Goal: Find specific page/section: Find specific page/section

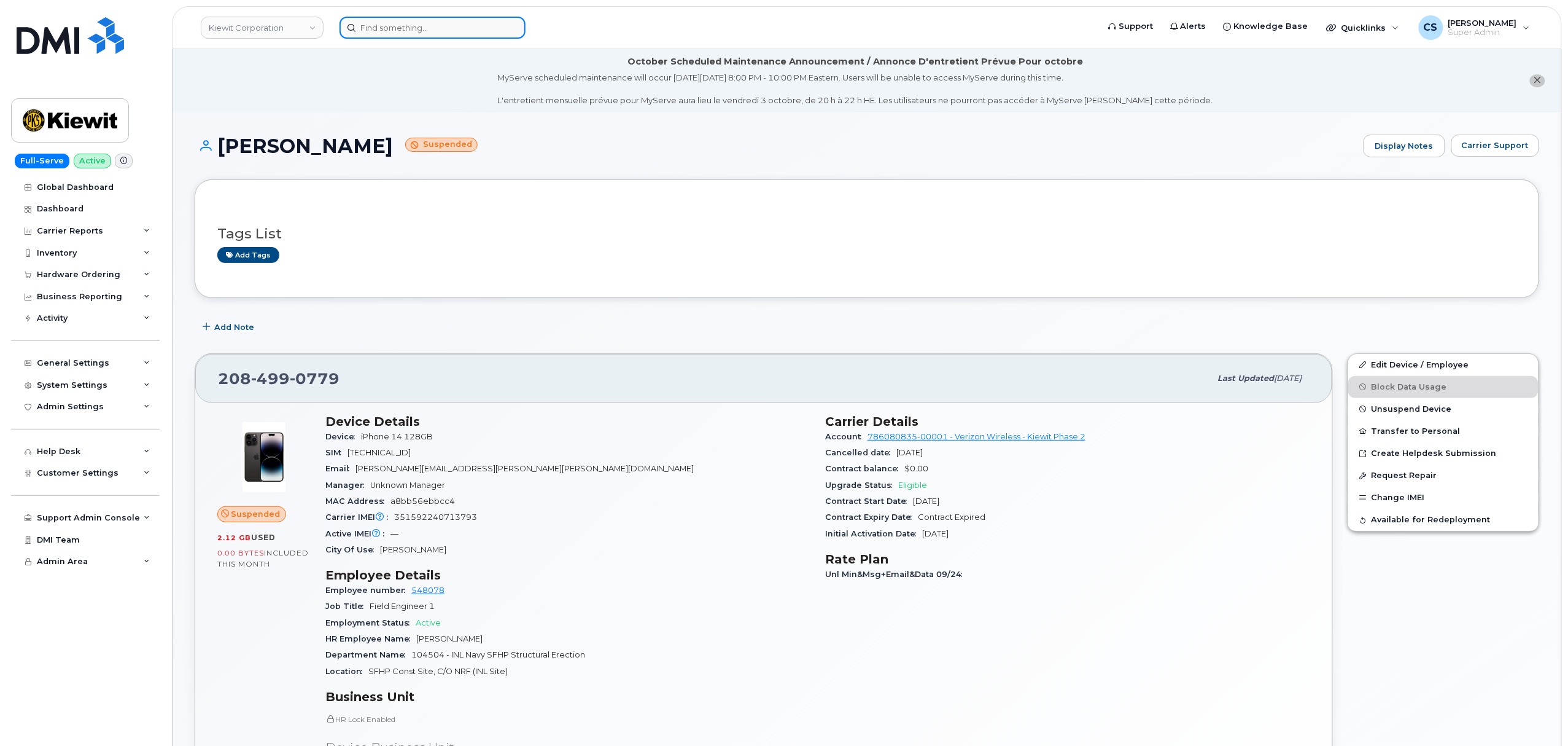
click at [402, 29] on input at bounding box center [433, 27] width 186 height 22
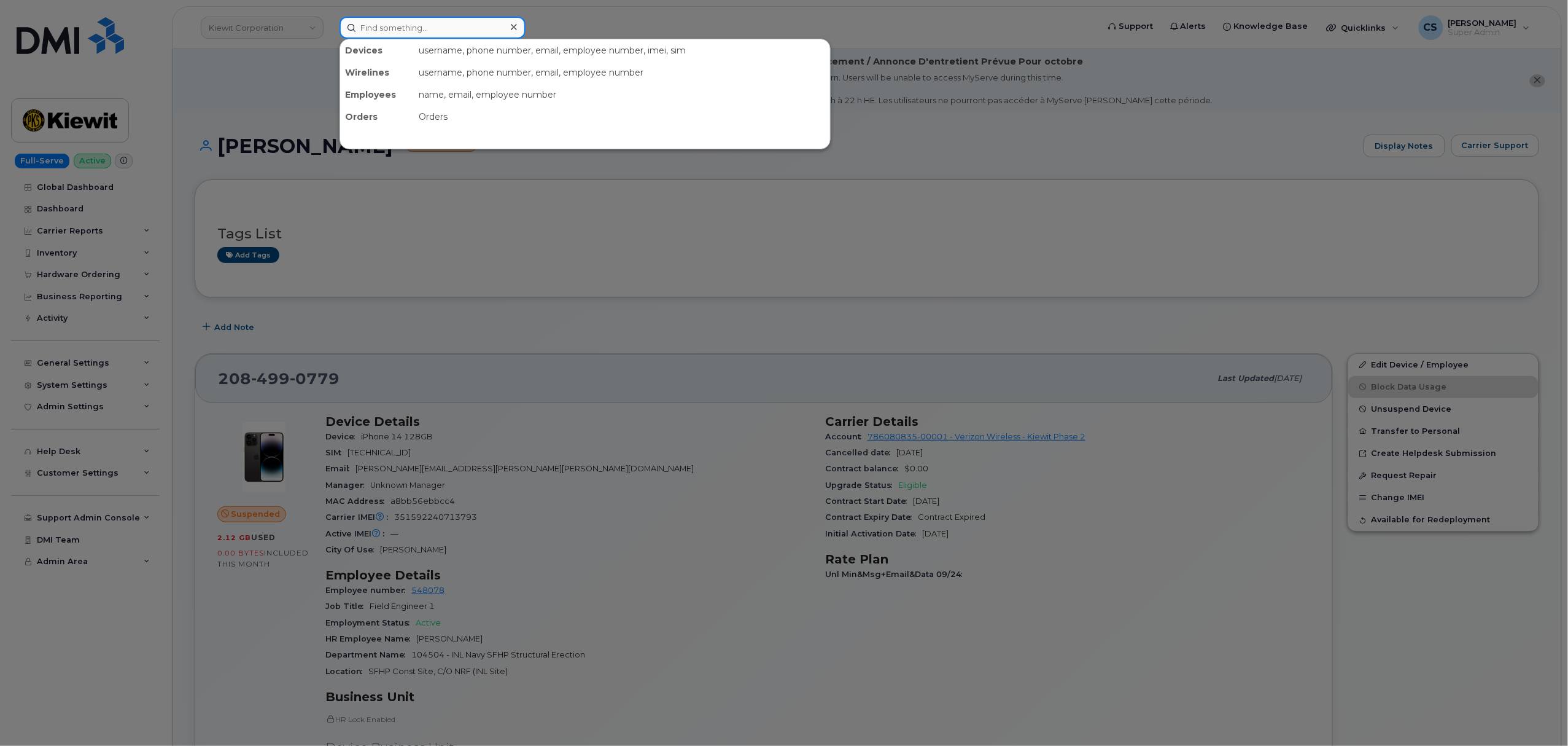
paste input "302616"
type input "302616"
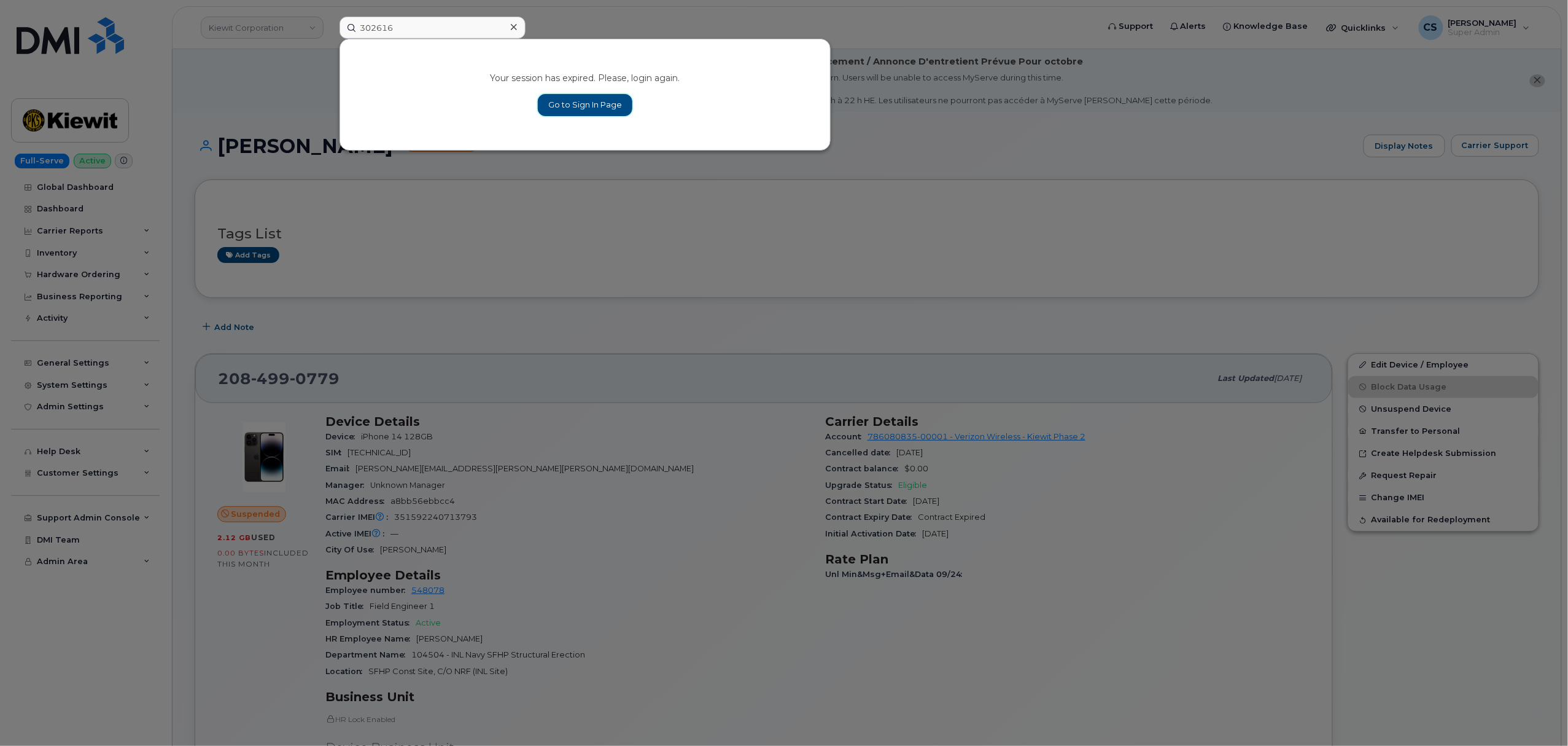
click at [590, 105] on link "Go to Sign In Page" at bounding box center [585, 105] width 95 height 22
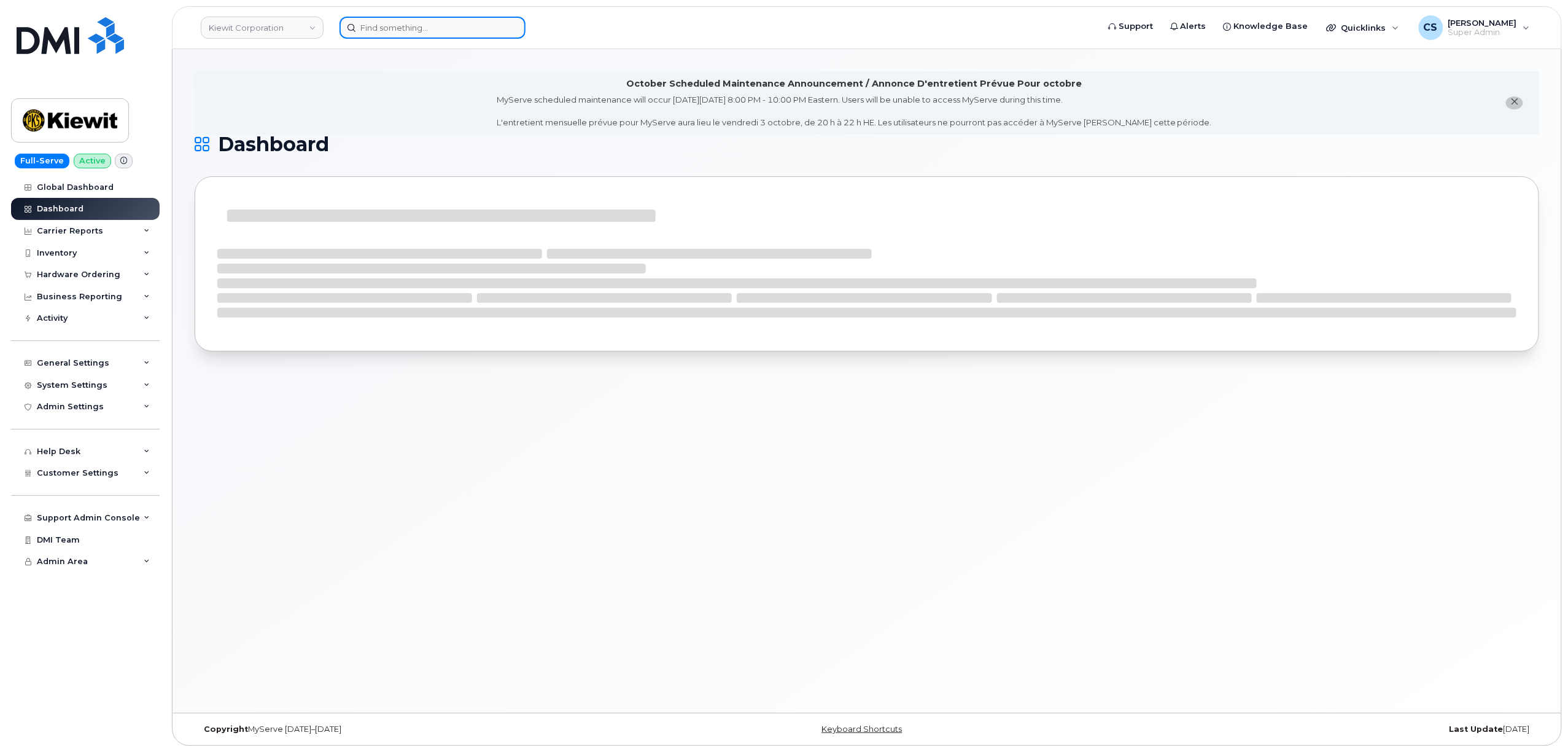
click at [421, 32] on input at bounding box center [433, 27] width 186 height 22
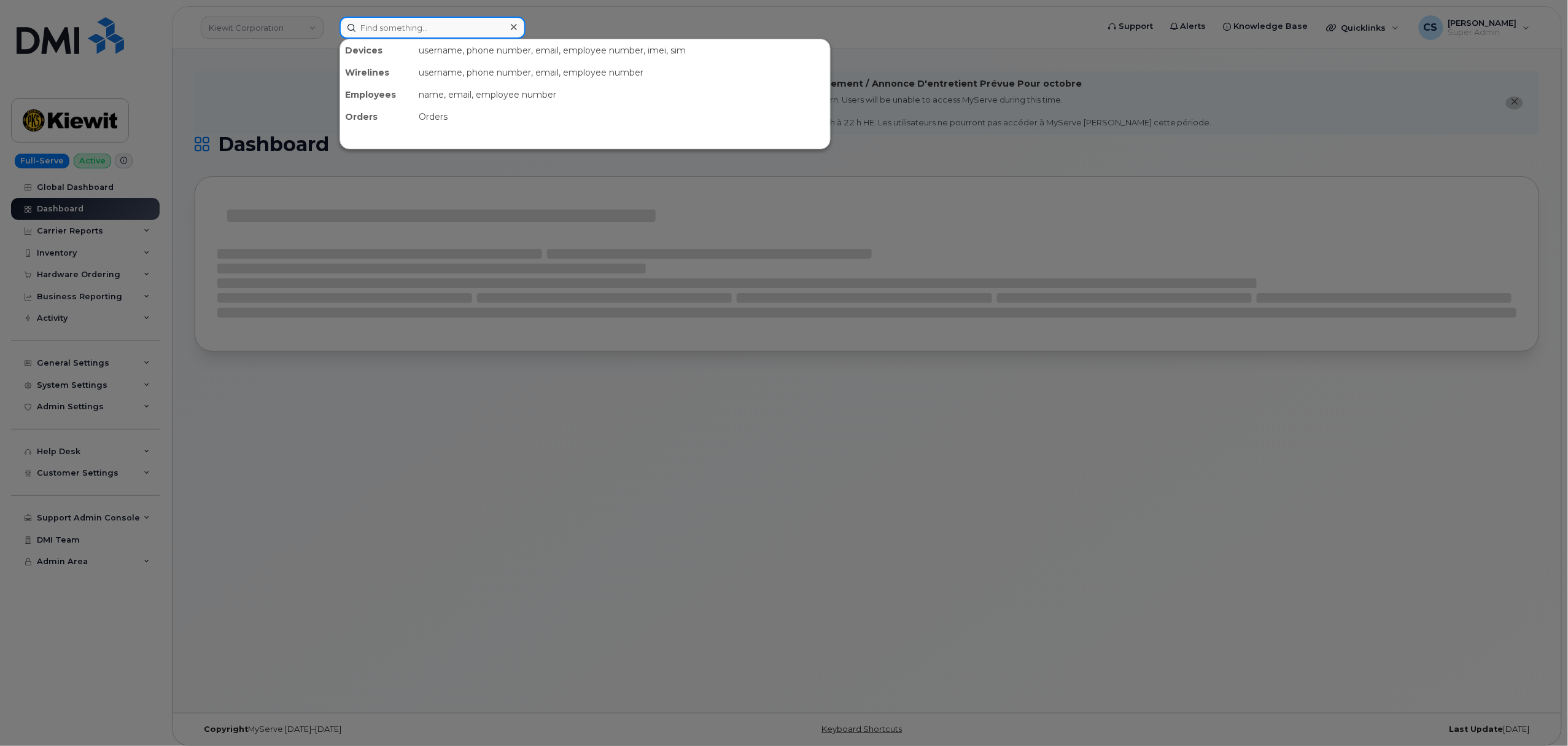
paste input "302616"
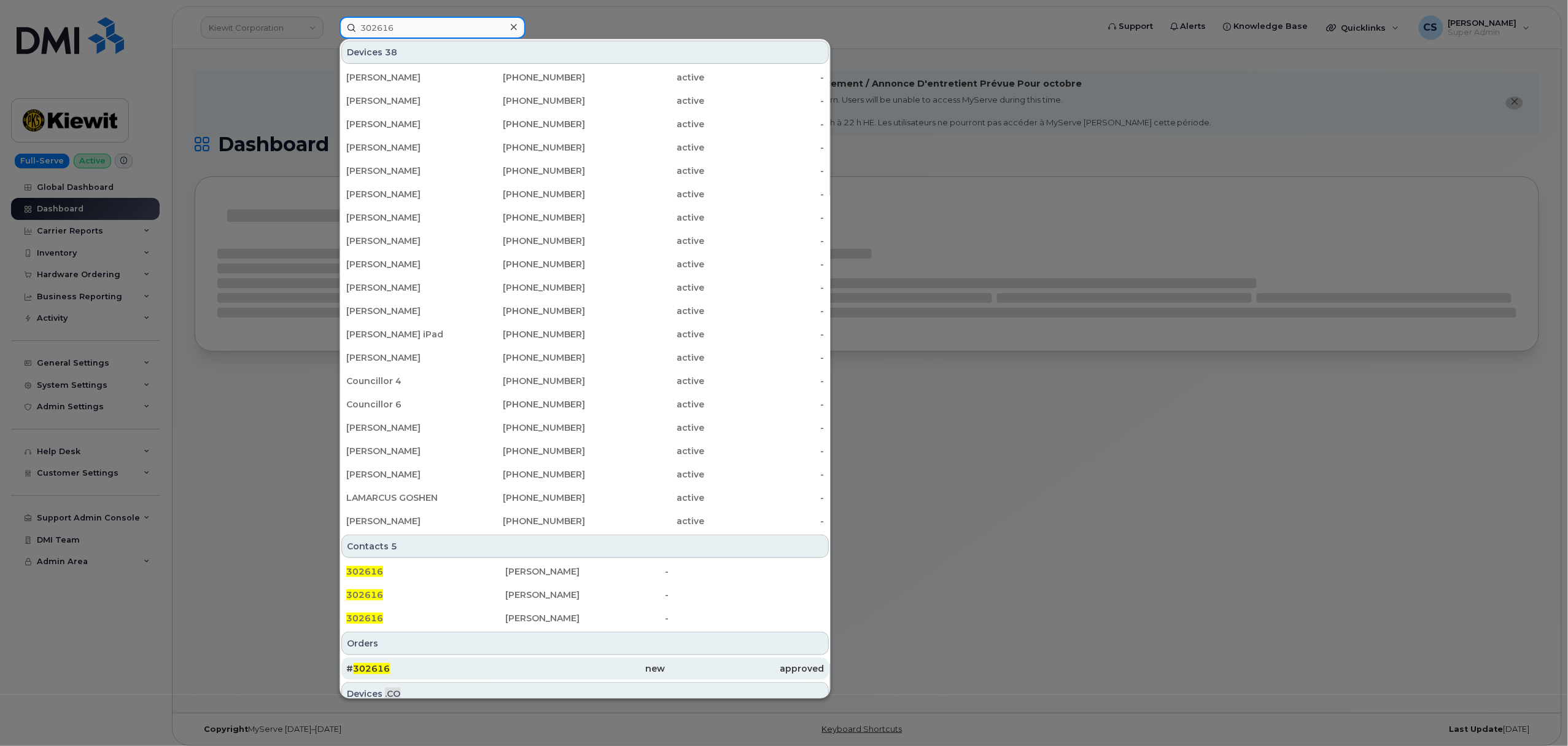
type input "302616"
click at [384, 664] on span "302616" at bounding box center [371, 668] width 37 height 11
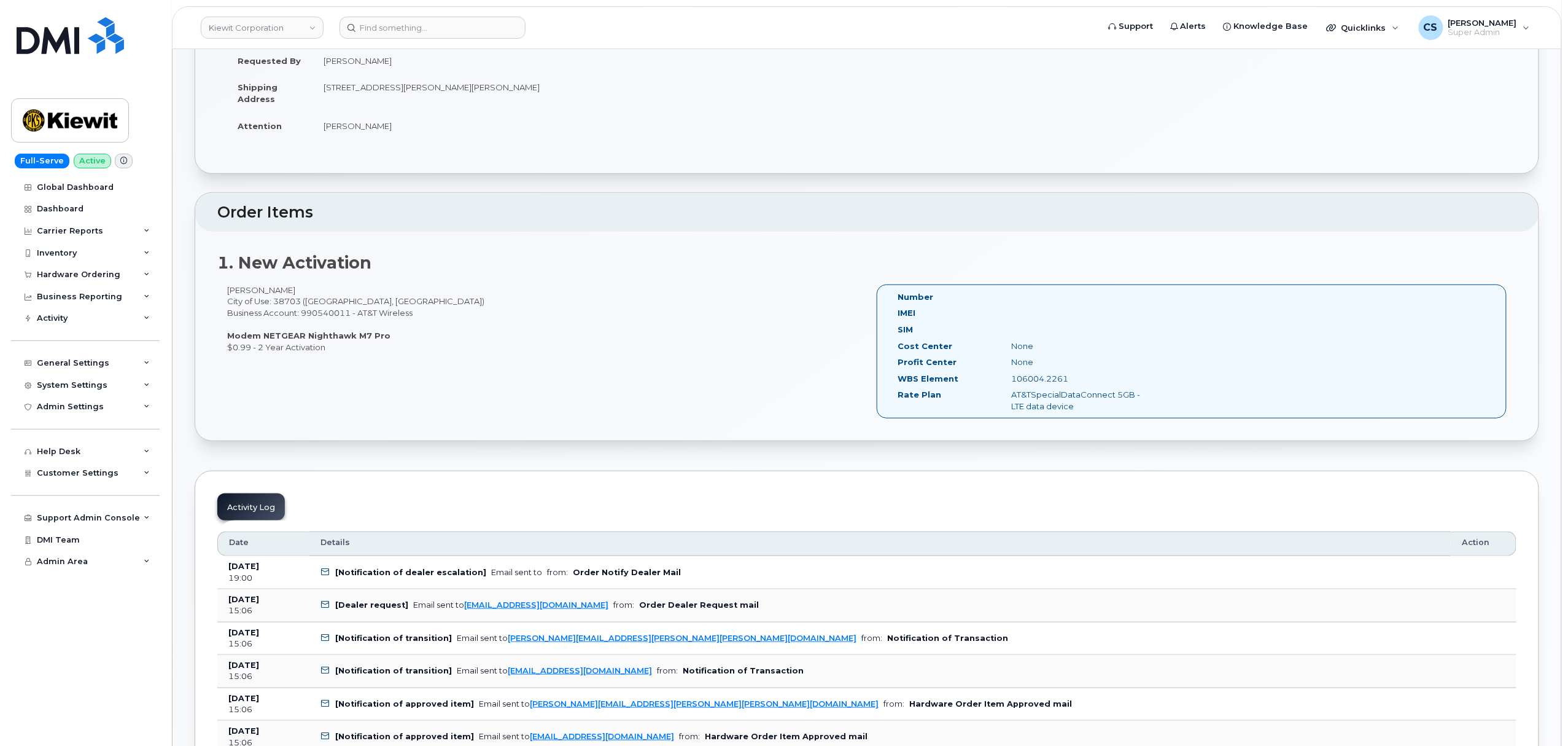
scroll to position [82, 0]
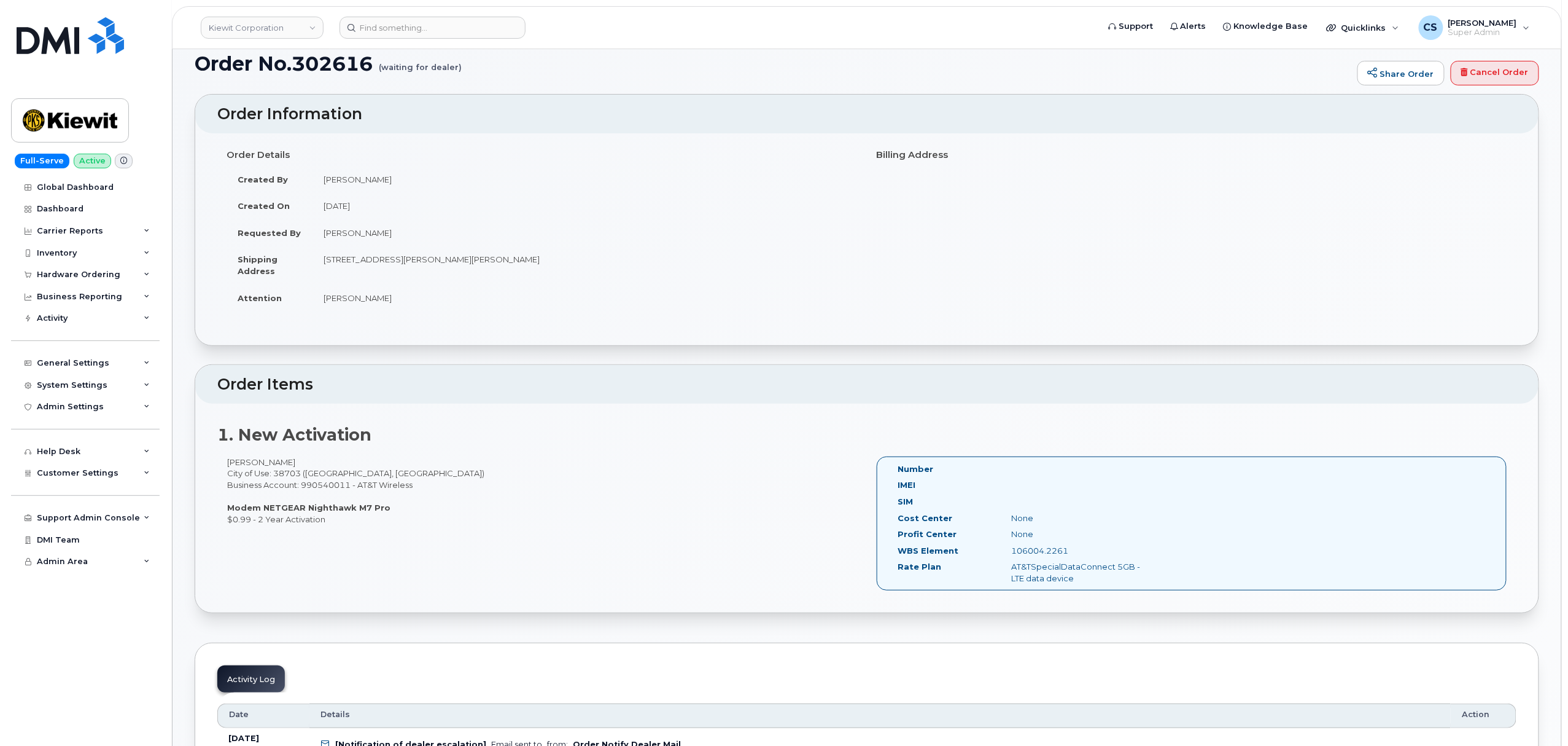
drag, startPoint x: 1071, startPoint y: 555, endPoint x: 1000, endPoint y: 550, distance: 71.2
click at [1003, 550] on div "106004.2261" at bounding box center [1082, 550] width 160 height 11
copy div "106004.2261"
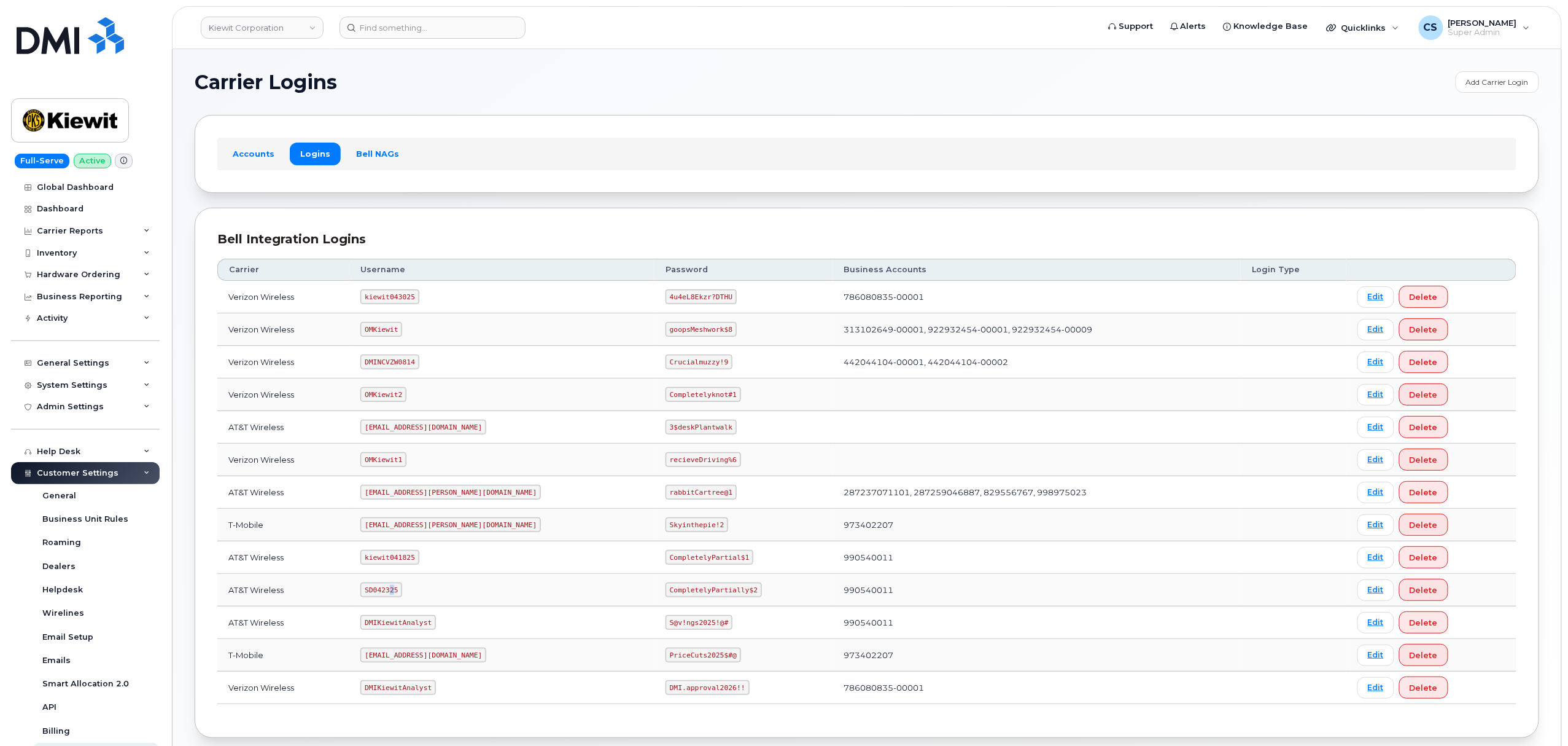
click at [402, 593] on code "SD042325" at bounding box center [381, 590] width 42 height 15
drag, startPoint x: 691, startPoint y: 596, endPoint x: 656, endPoint y: 593, distance: 35.1
click at [665, 593] on code "CompletelyPartially$2" at bounding box center [713, 590] width 97 height 15
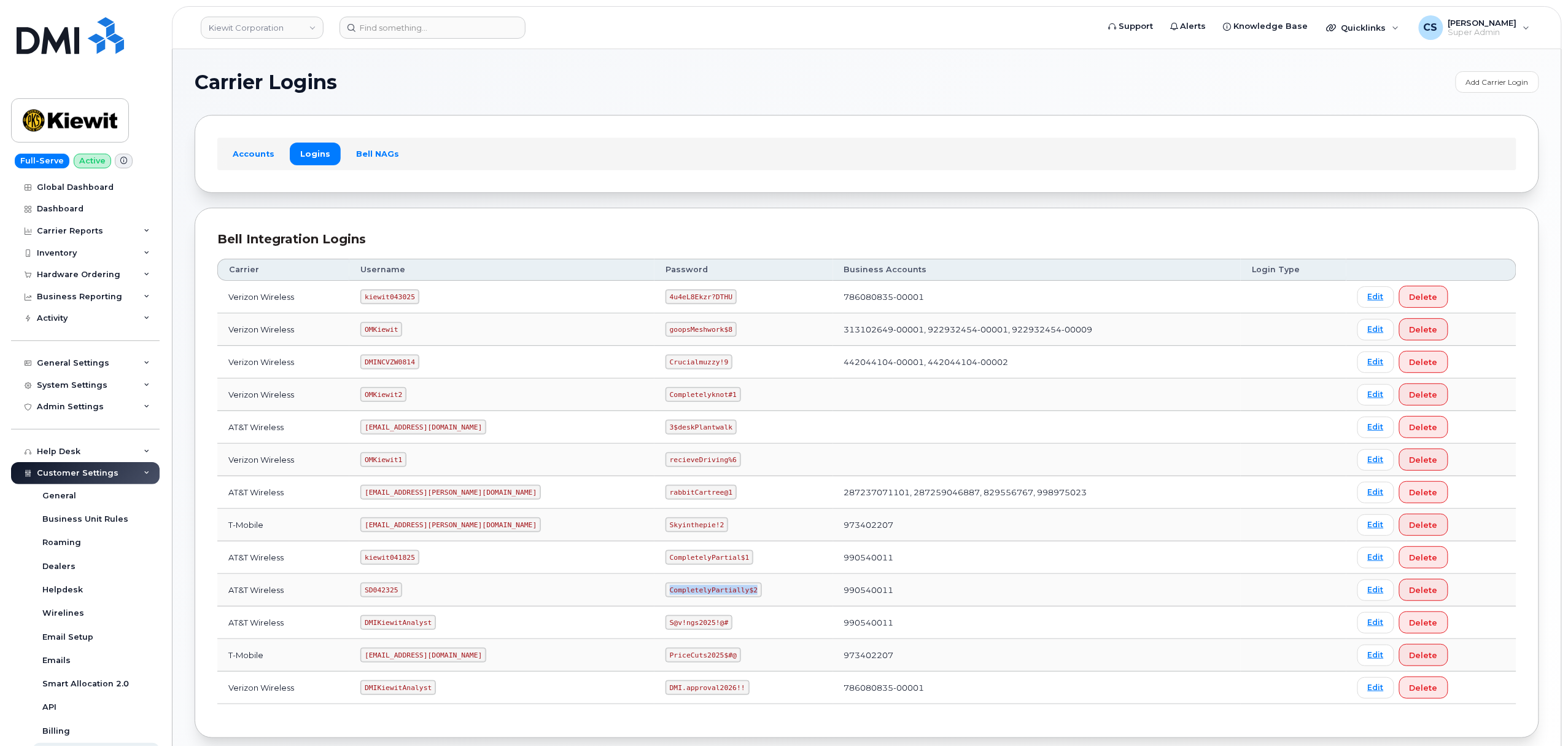
drag, startPoint x: 693, startPoint y: 591, endPoint x: 610, endPoint y: 586, distance: 83.2
click at [665, 586] on code "CompletelyPartially$2" at bounding box center [713, 590] width 97 height 15
copy code "CompletelyPartially$2"
click at [391, 296] on code "kiewit043025" at bounding box center [389, 297] width 58 height 15
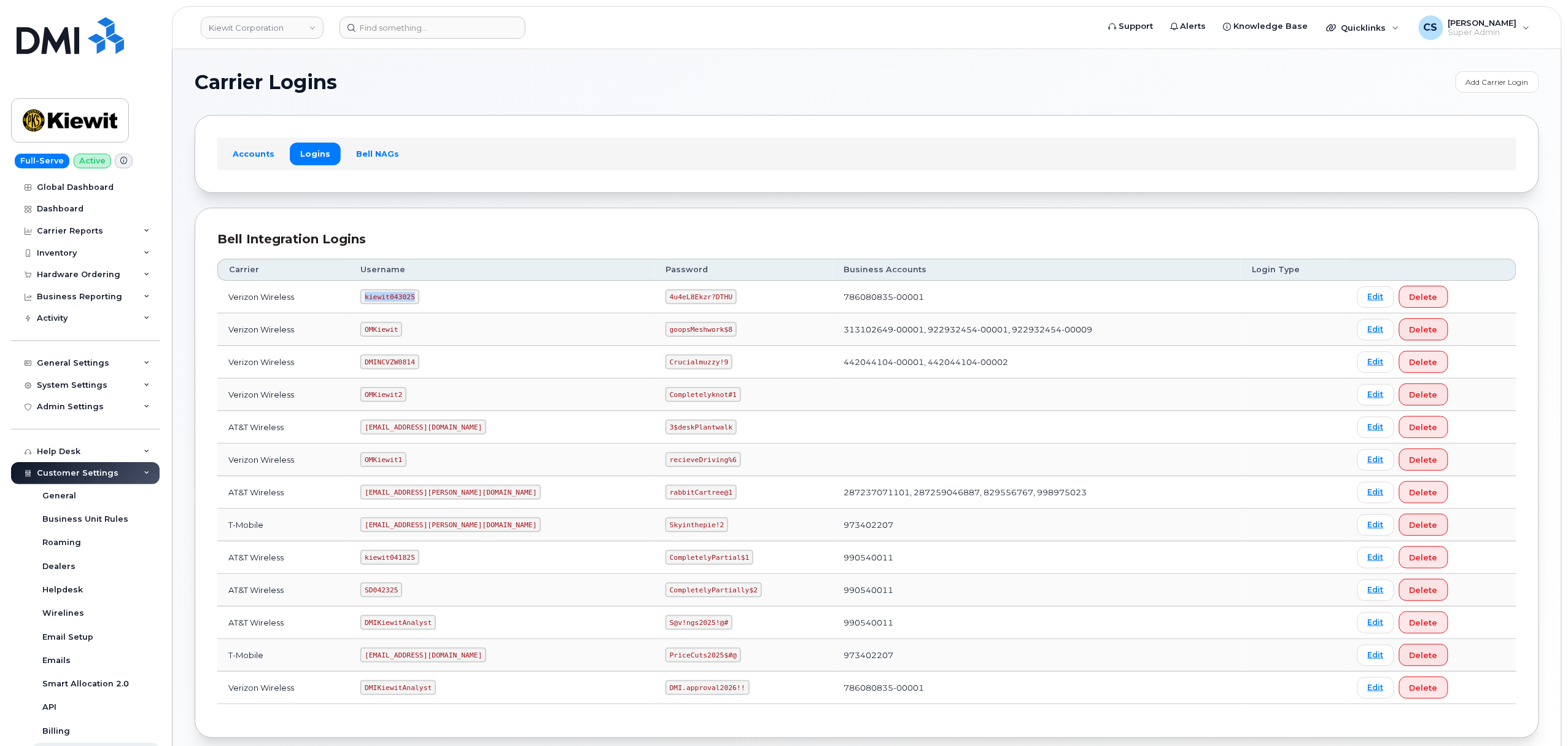
copy code "kiewit043025"
click at [665, 298] on code "4u4eL8Ekzr?DTHU" at bounding box center [701, 297] width 71 height 15
drag, startPoint x: 612, startPoint y: 297, endPoint x: 673, endPoint y: 303, distance: 61.3
click at [673, 303] on code "4u4eL8Ekzr?DTHU" at bounding box center [701, 297] width 71 height 15
copy code "4u4eL8Ekzr?DTHU"
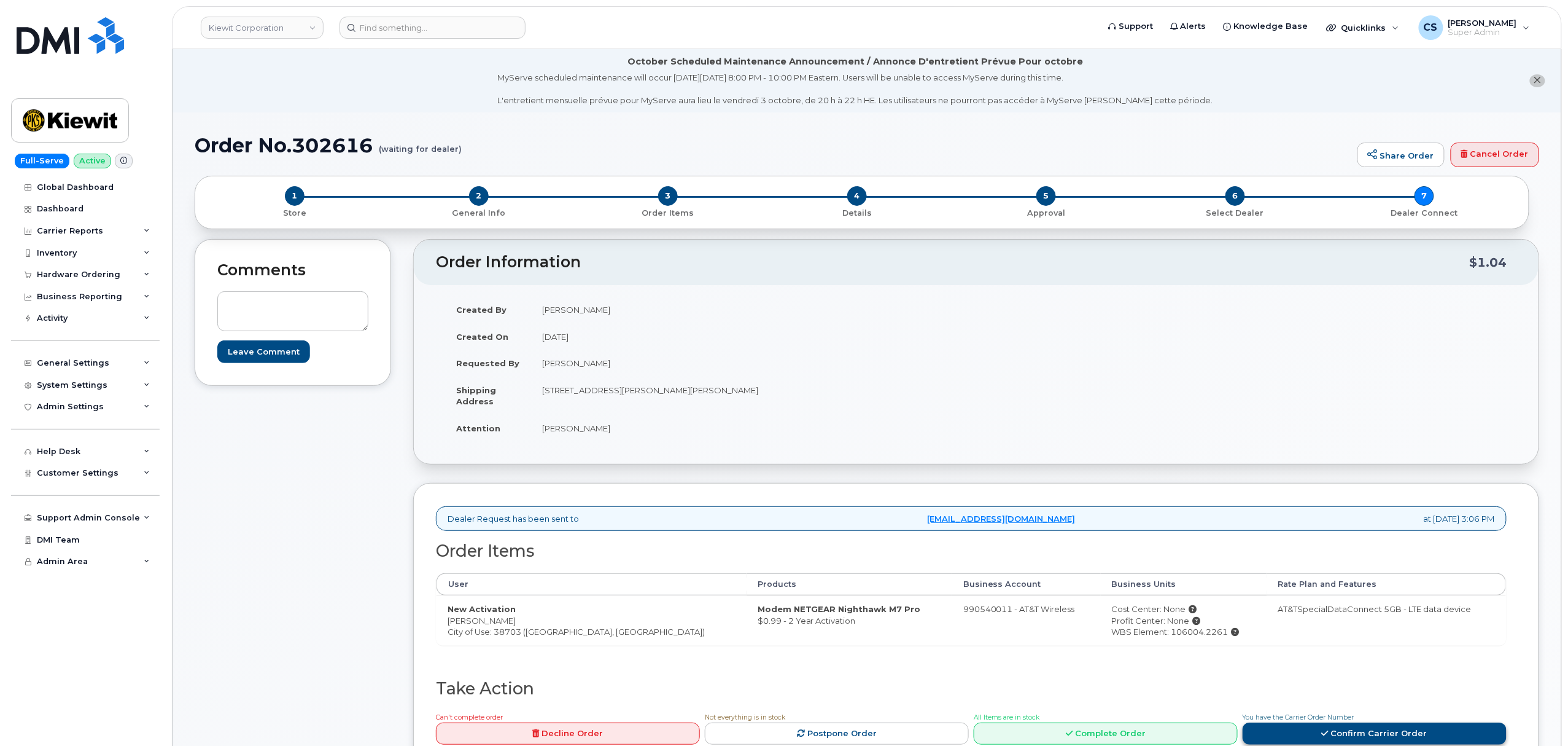
click at [1380, 733] on link "Confirm Carrier Order" at bounding box center [1375, 734] width 264 height 23
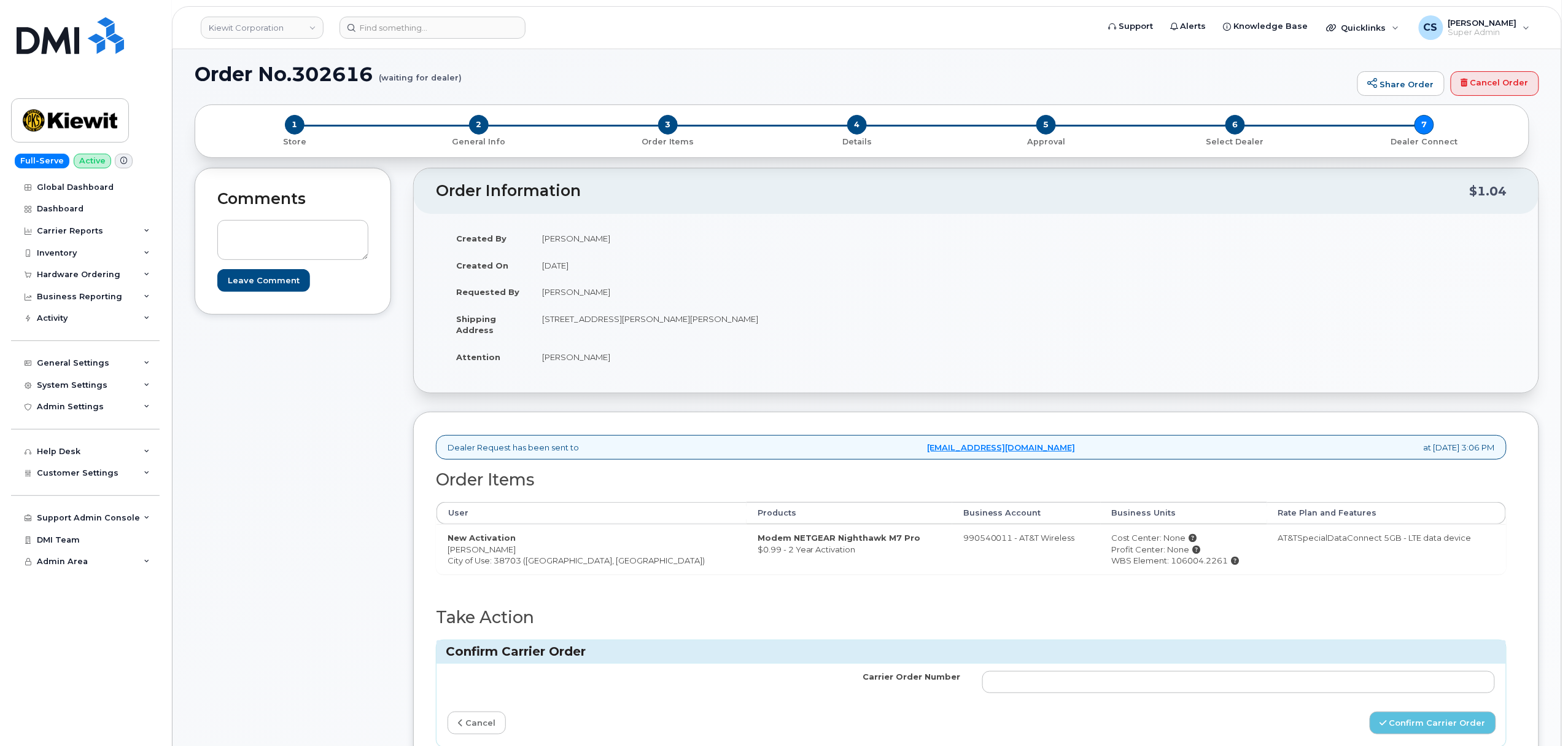
scroll to position [163, 0]
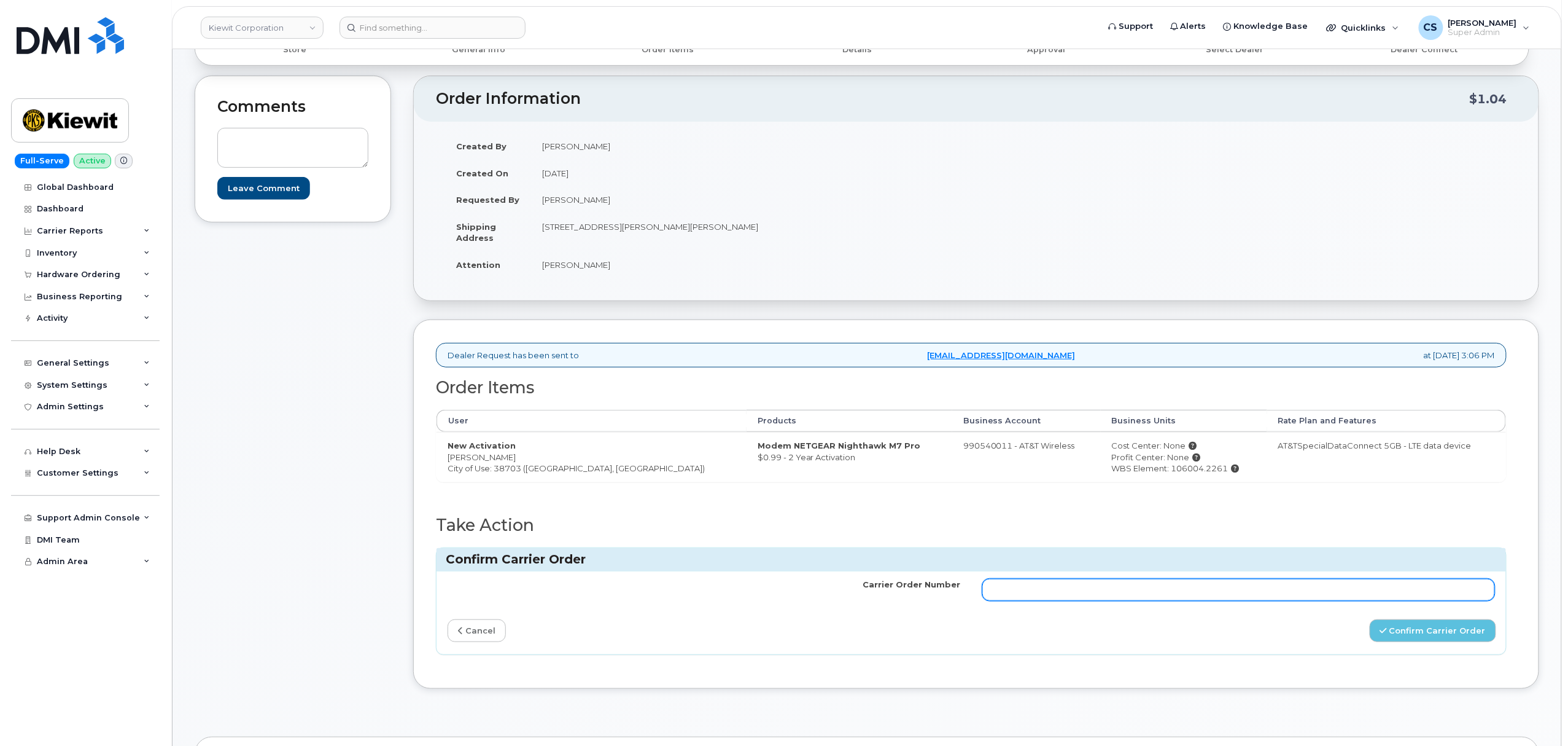
click at [1298, 595] on input "Carrier Order Number" at bounding box center [1238, 589] width 513 height 22
paste input "10-173355546245555"
type input "10-173355546245555"
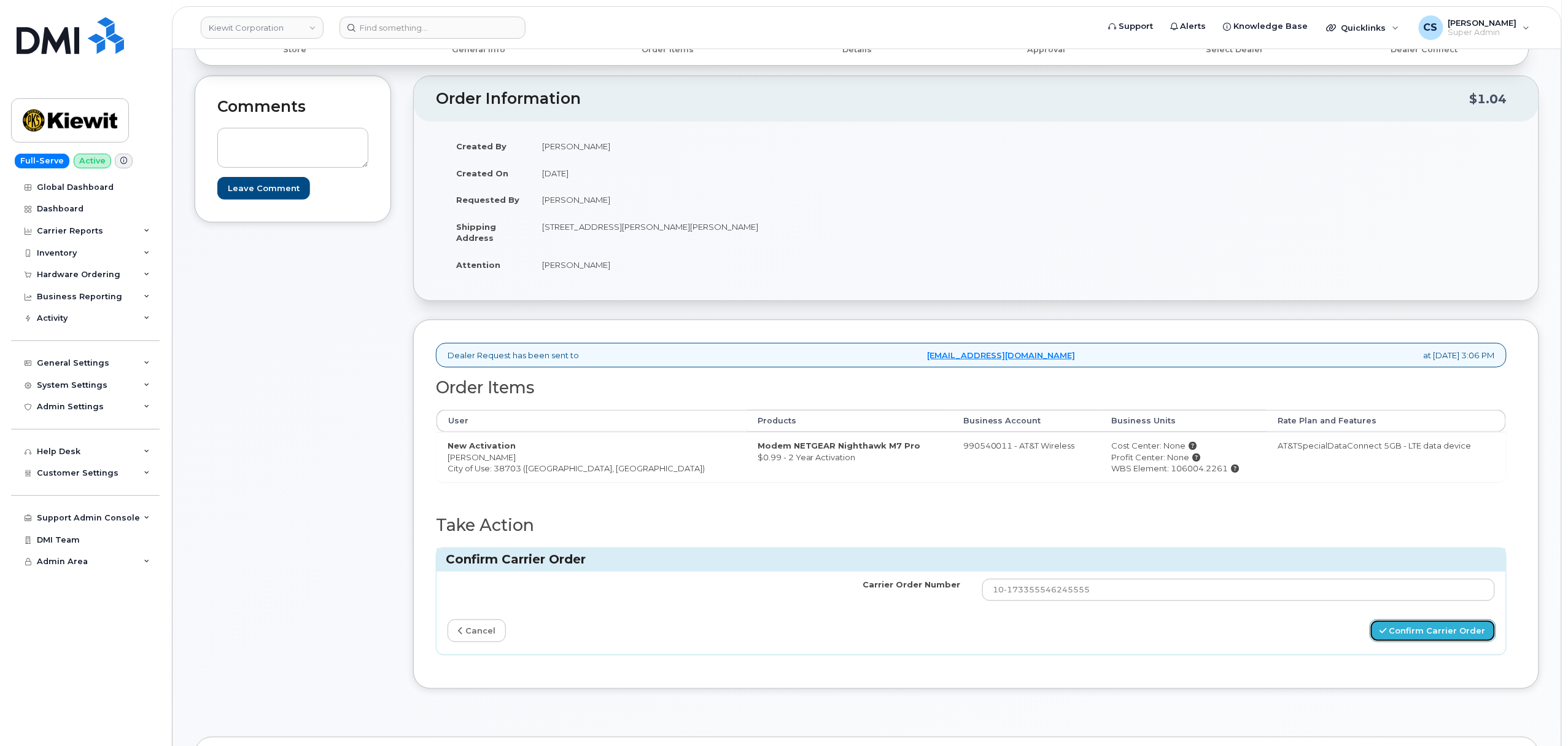
click at [1377, 626] on button "Confirm Carrier Order" at bounding box center [1433, 631] width 127 height 23
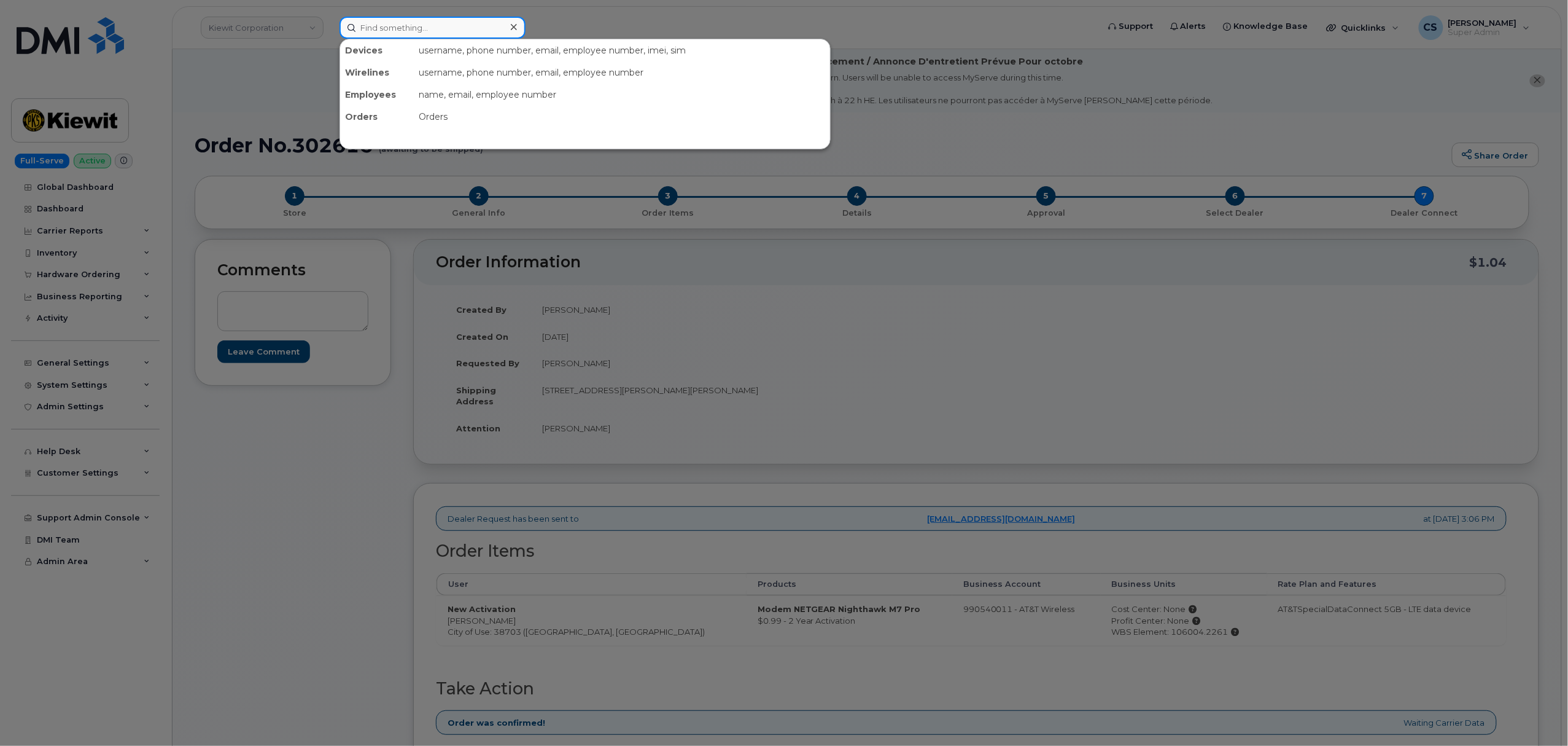
click at [496, 32] on input at bounding box center [433, 27] width 186 height 22
paste input "302632"
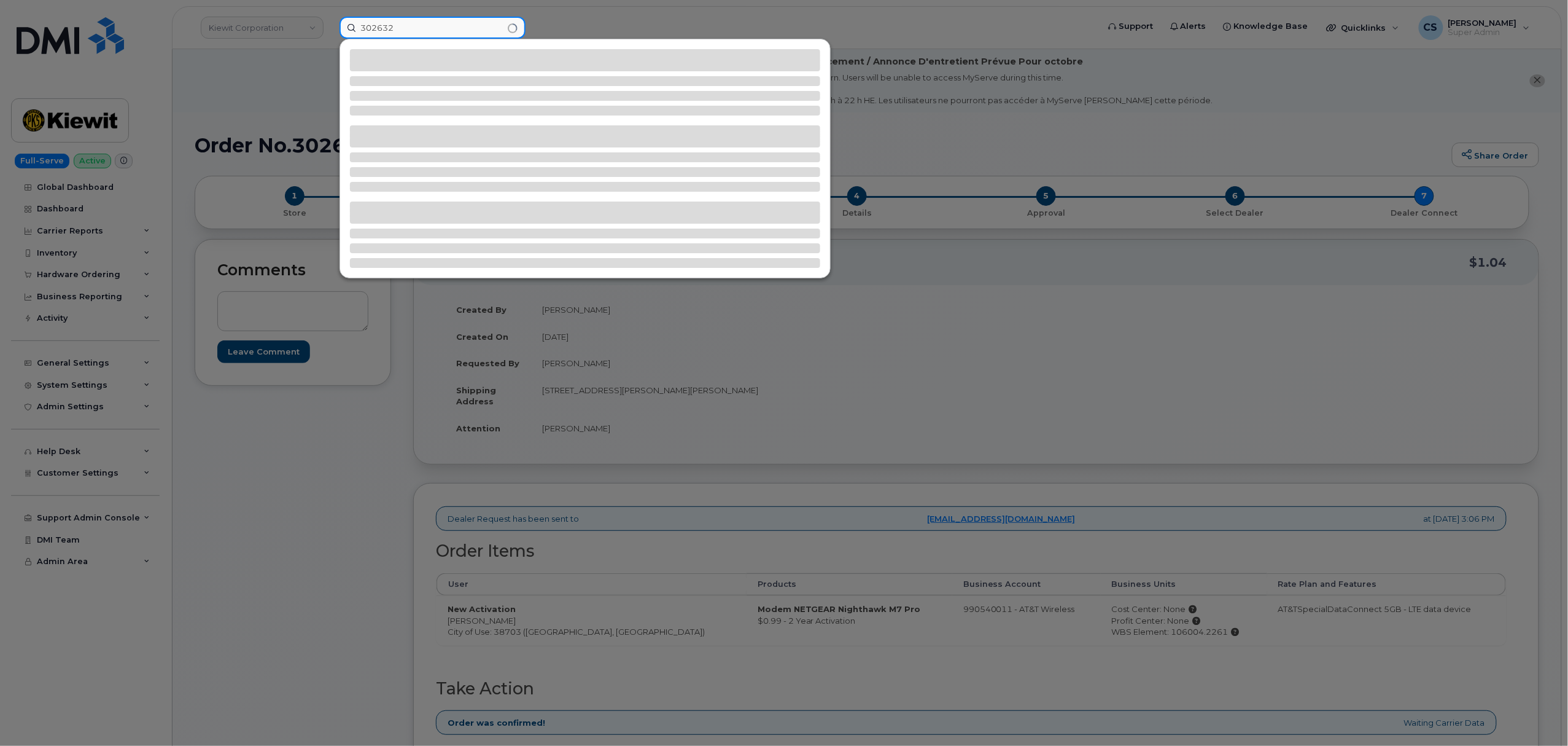
type input "302632"
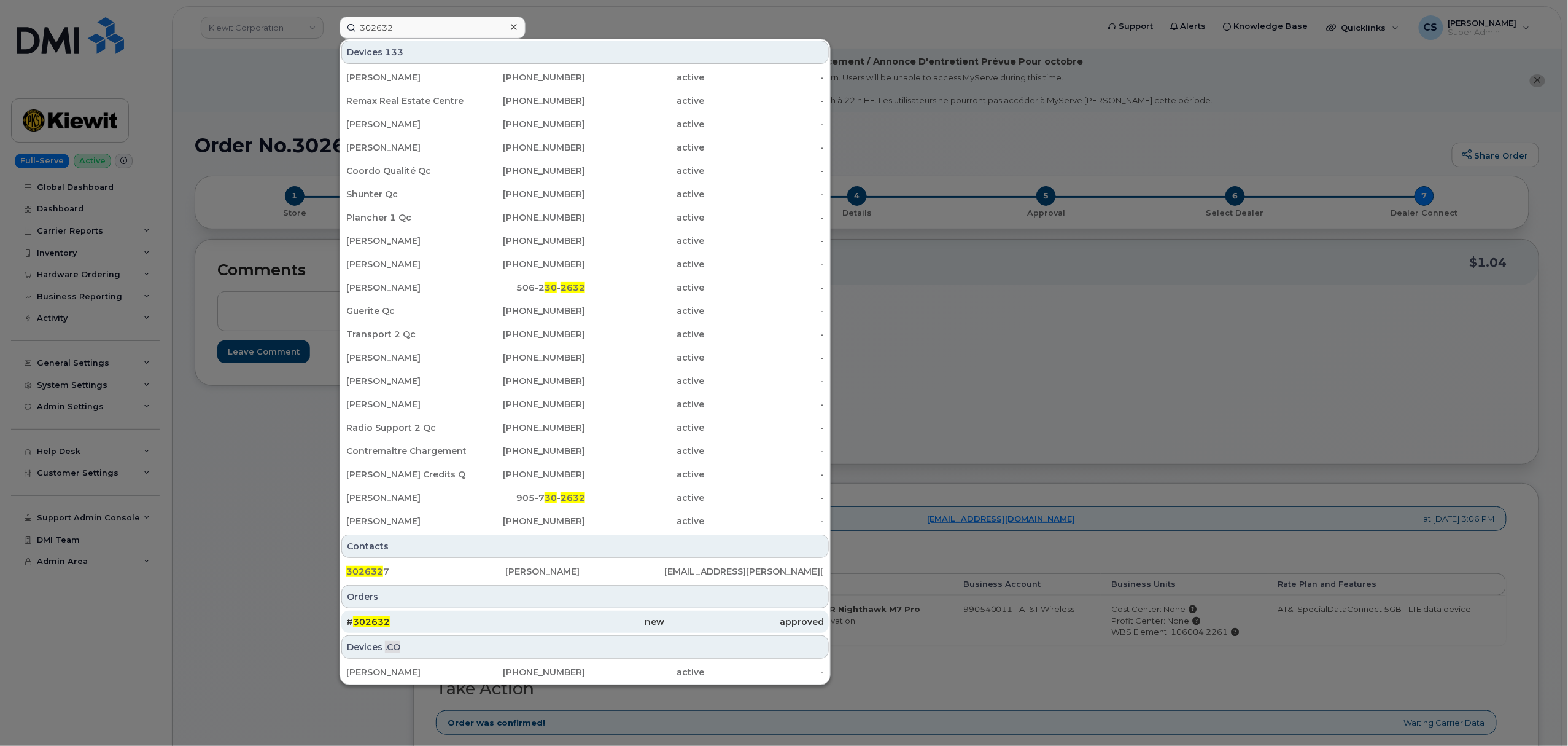
click at [371, 619] on span "302632" at bounding box center [371, 621] width 37 height 11
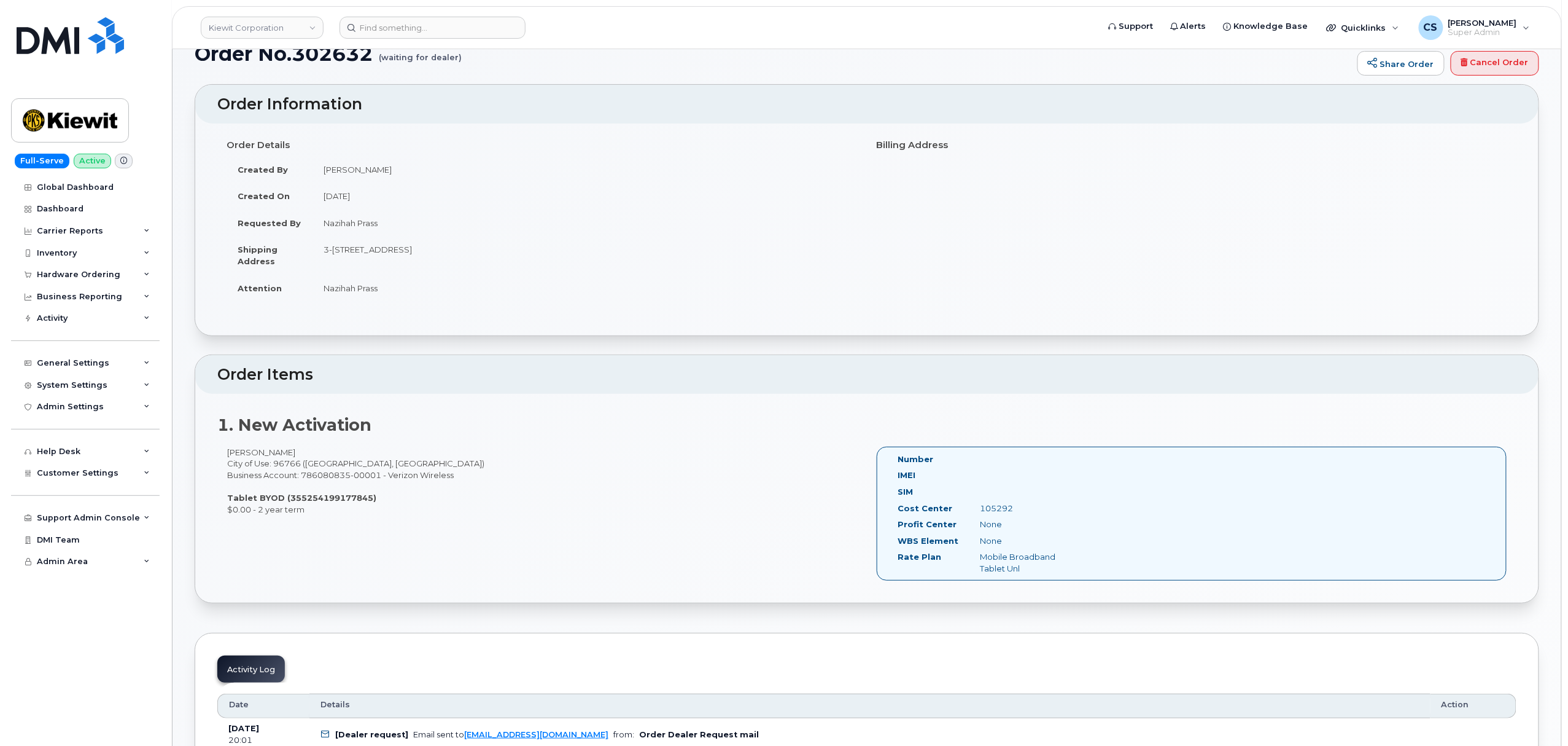
scroll to position [246, 0]
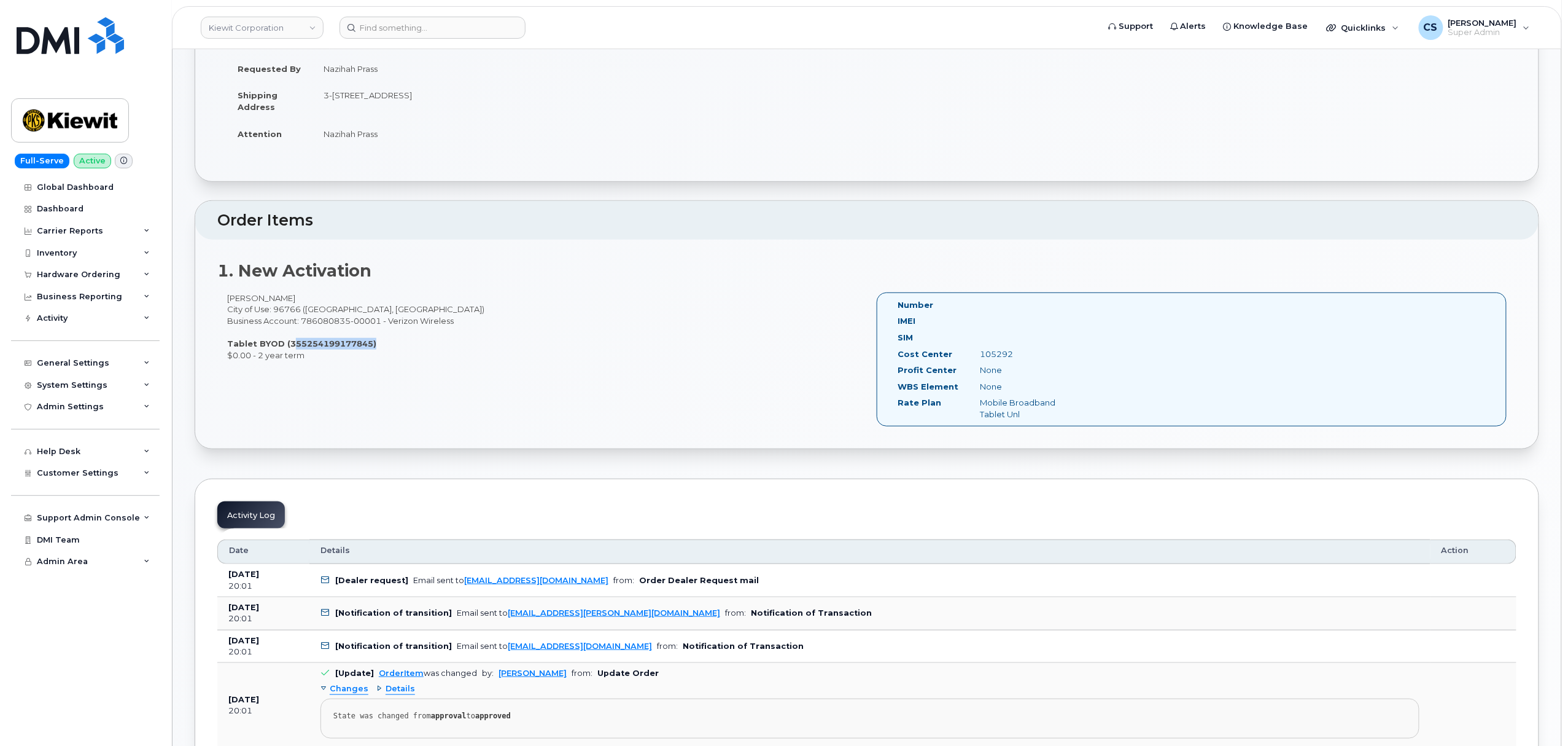
drag, startPoint x: 287, startPoint y: 344, endPoint x: 367, endPoint y: 345, distance: 80.0
click at [367, 345] on strong "Tablet BYOD (355254199177845)" at bounding box center [302, 343] width 149 height 10
copy strong "355254199177845"
click at [1006, 352] on div "105292" at bounding box center [1028, 354] width 115 height 11
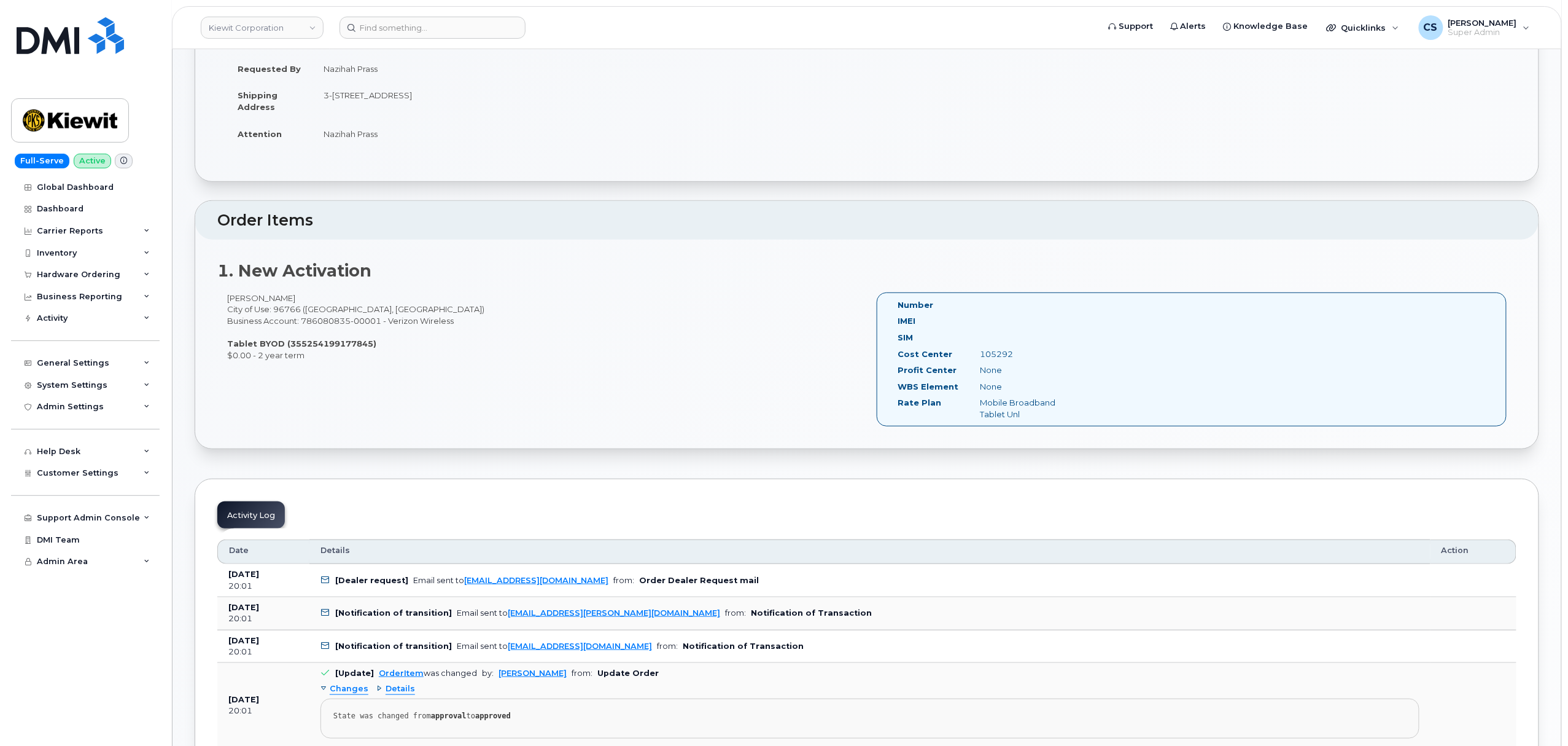
copy div "105292"
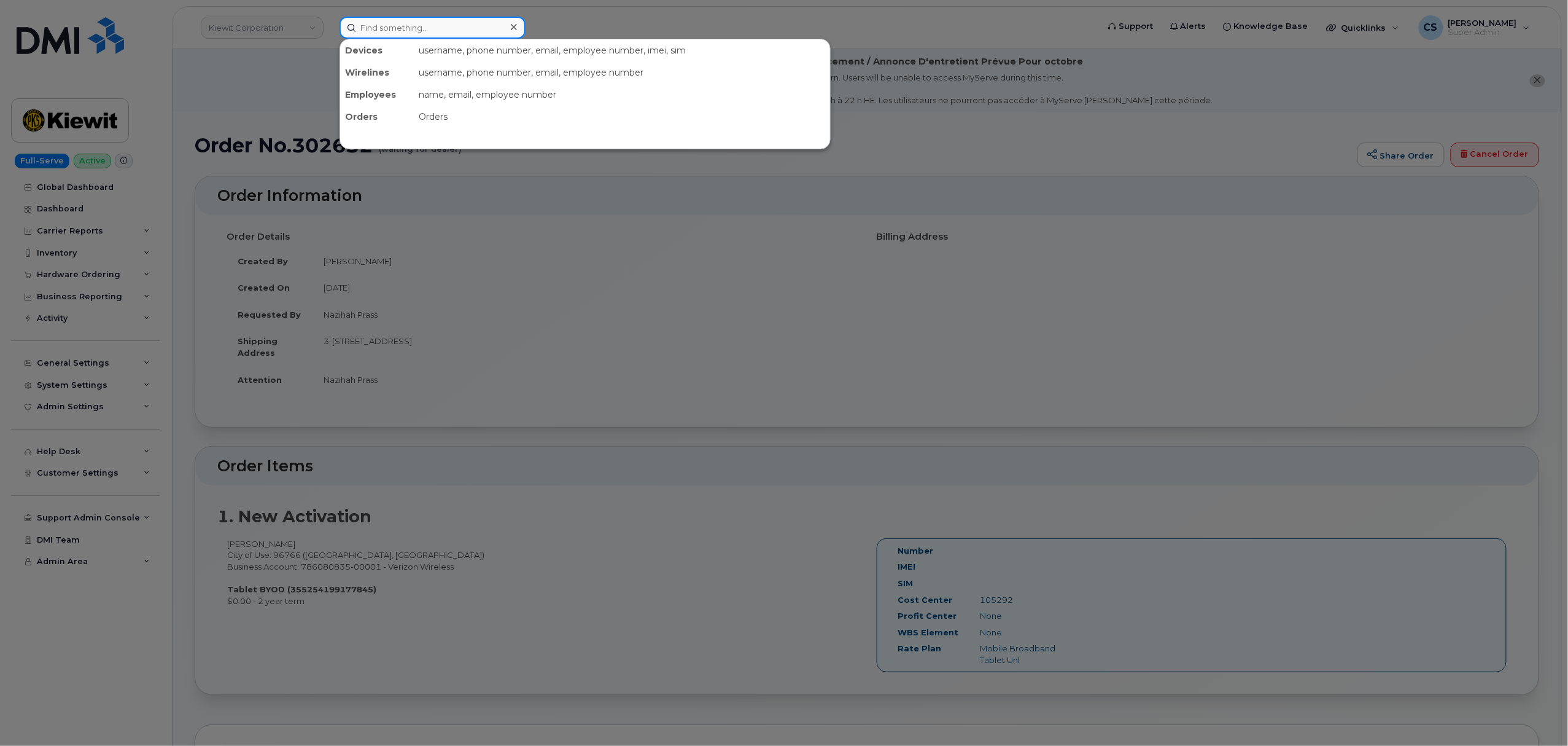
click at [445, 32] on input at bounding box center [433, 27] width 186 height 22
click at [605, 345] on div at bounding box center [784, 373] width 1568 height 746
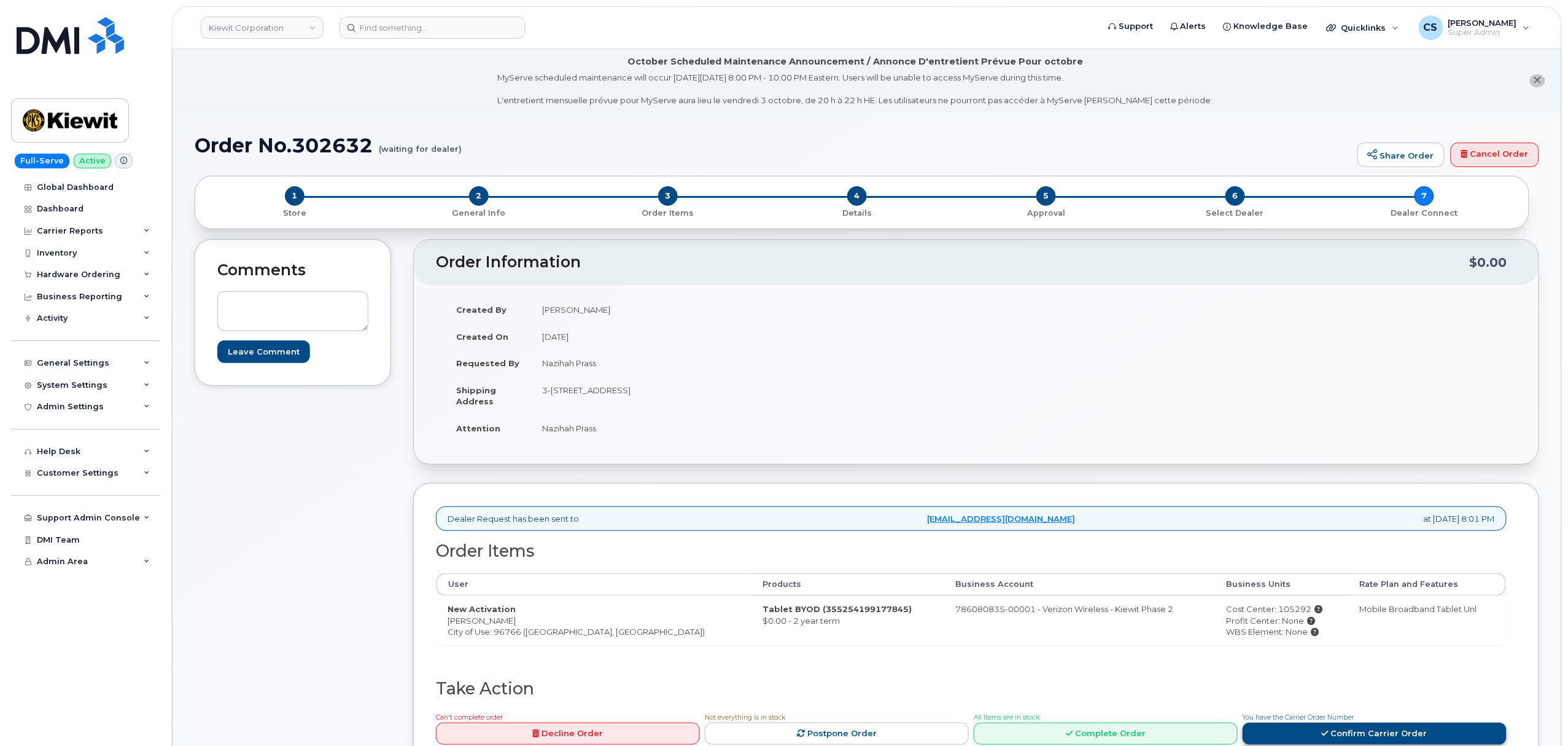
click at [1337, 730] on link "Confirm Carrier Order" at bounding box center [1375, 734] width 264 height 23
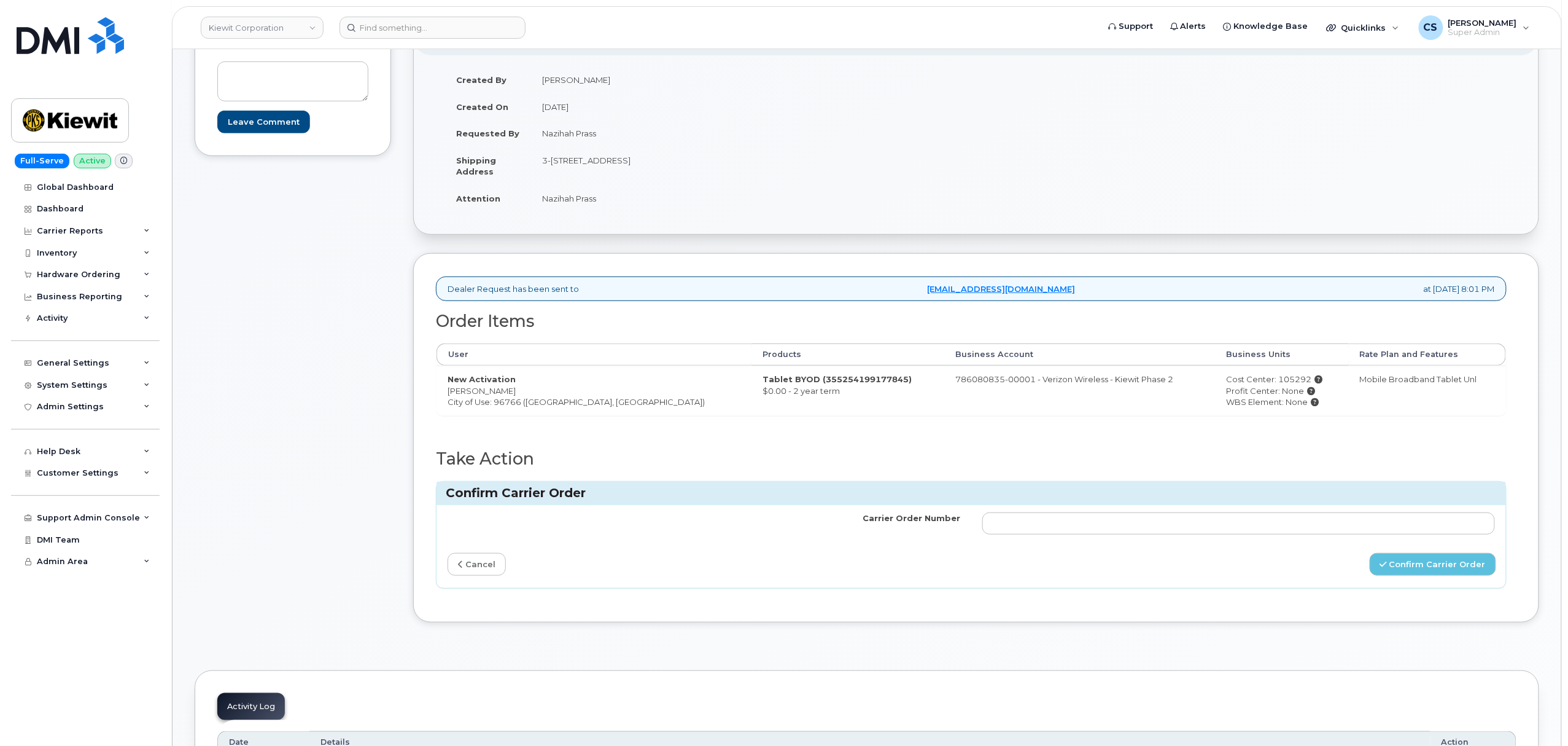
scroll to position [409, 0]
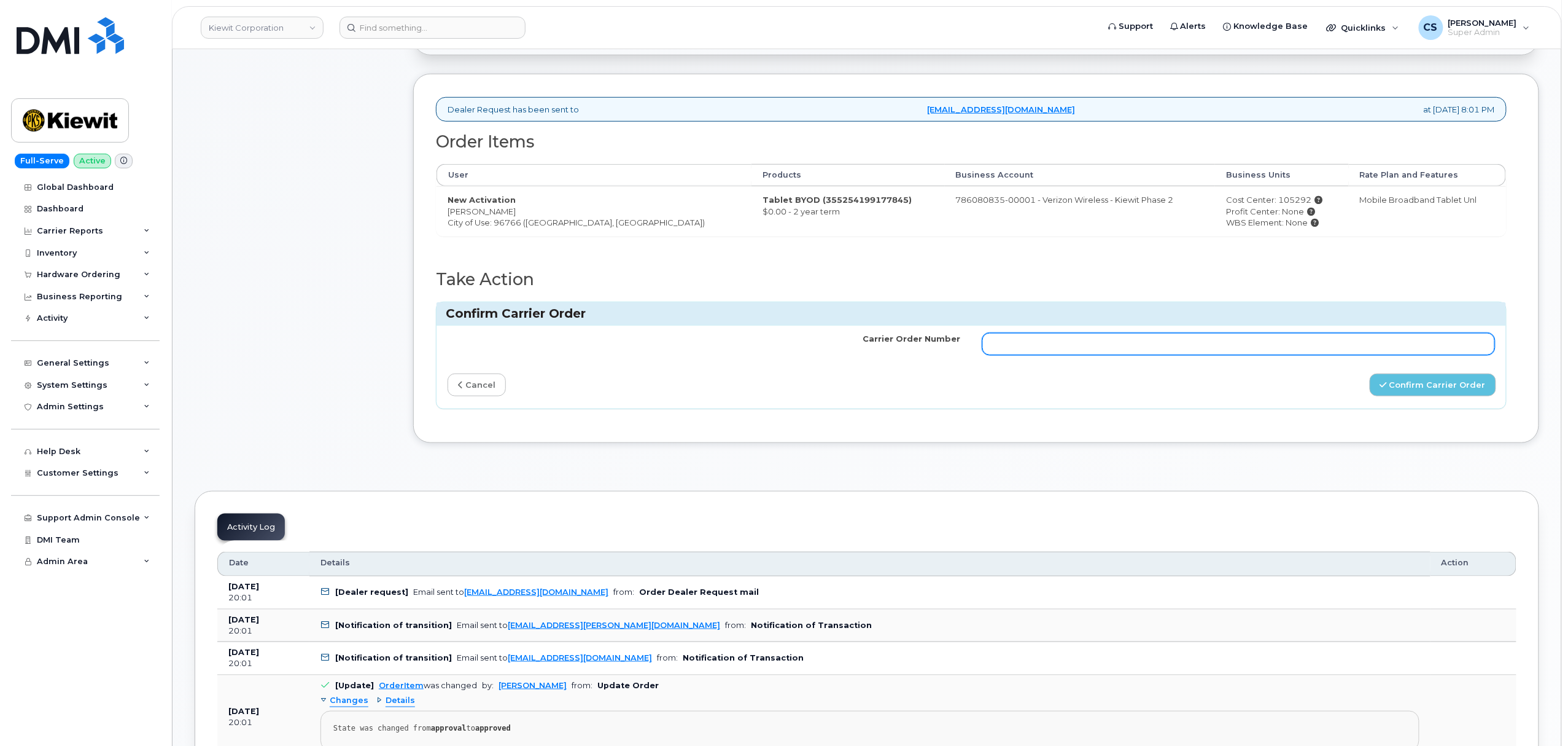
click at [1111, 342] on input "Carrier Order Number" at bounding box center [1238, 344] width 513 height 22
paste input "MB3000599446757"
type input "MB3000599446757"
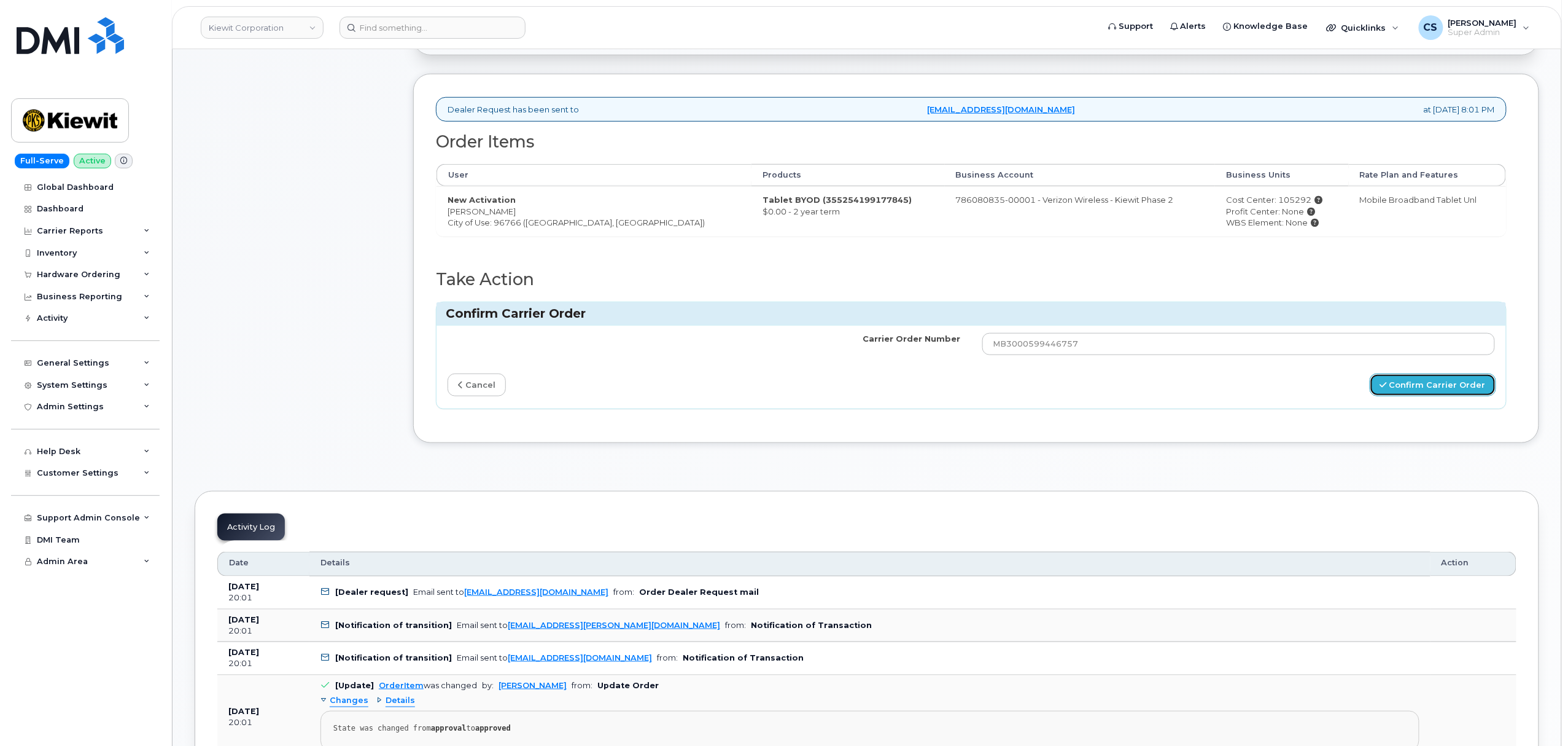
click at [1416, 393] on button "Confirm Carrier Order" at bounding box center [1433, 385] width 127 height 23
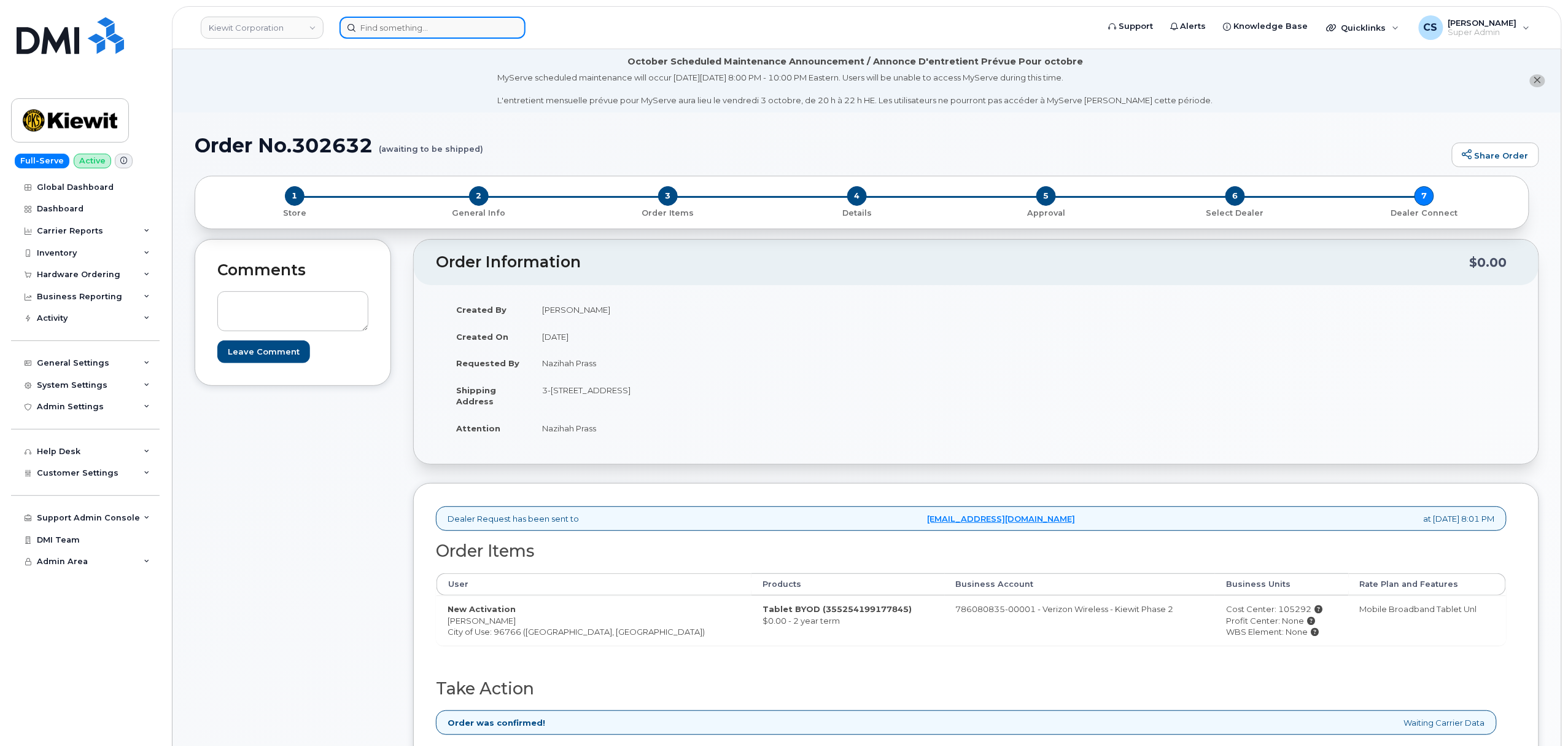
click at [438, 24] on input at bounding box center [433, 27] width 186 height 22
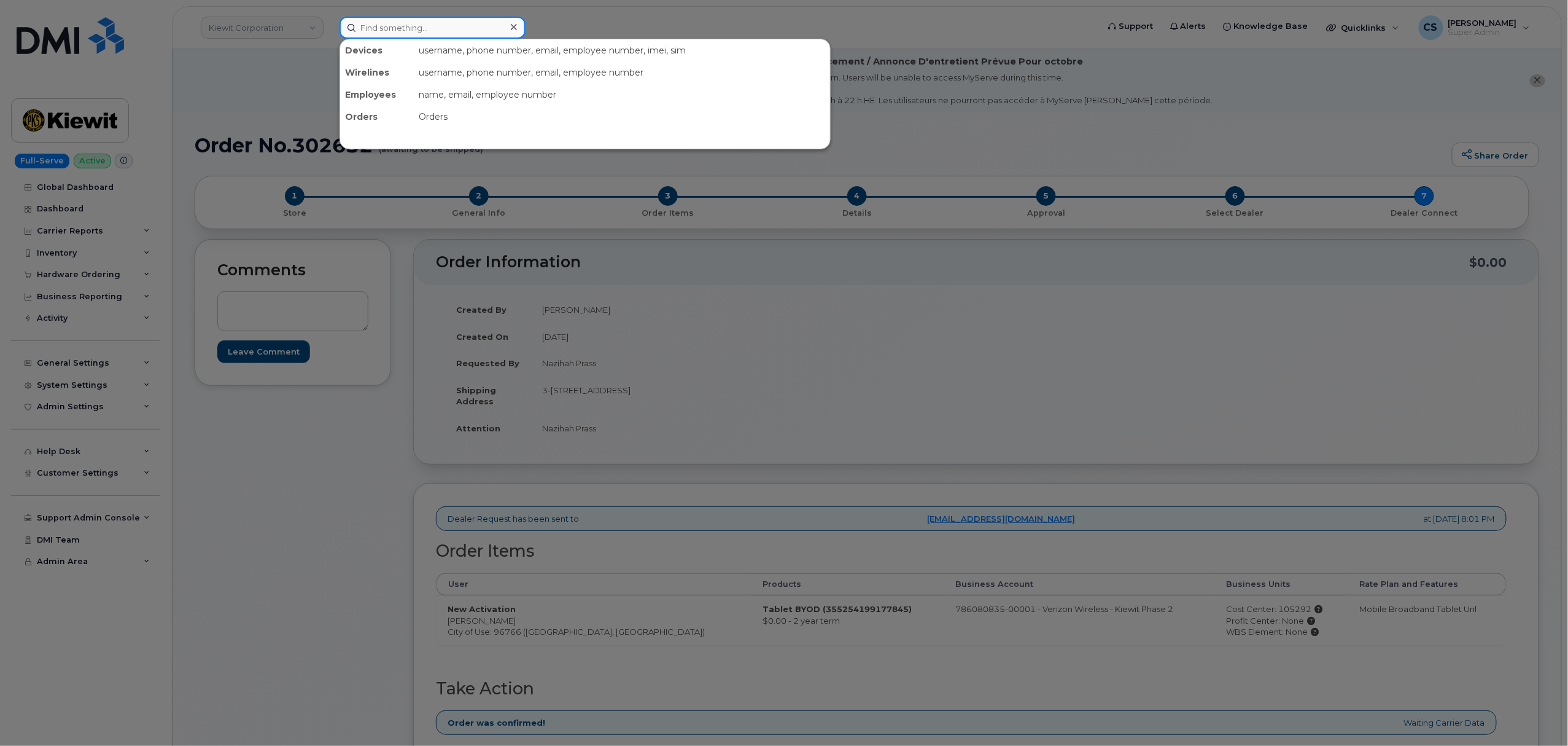
paste input "302618"
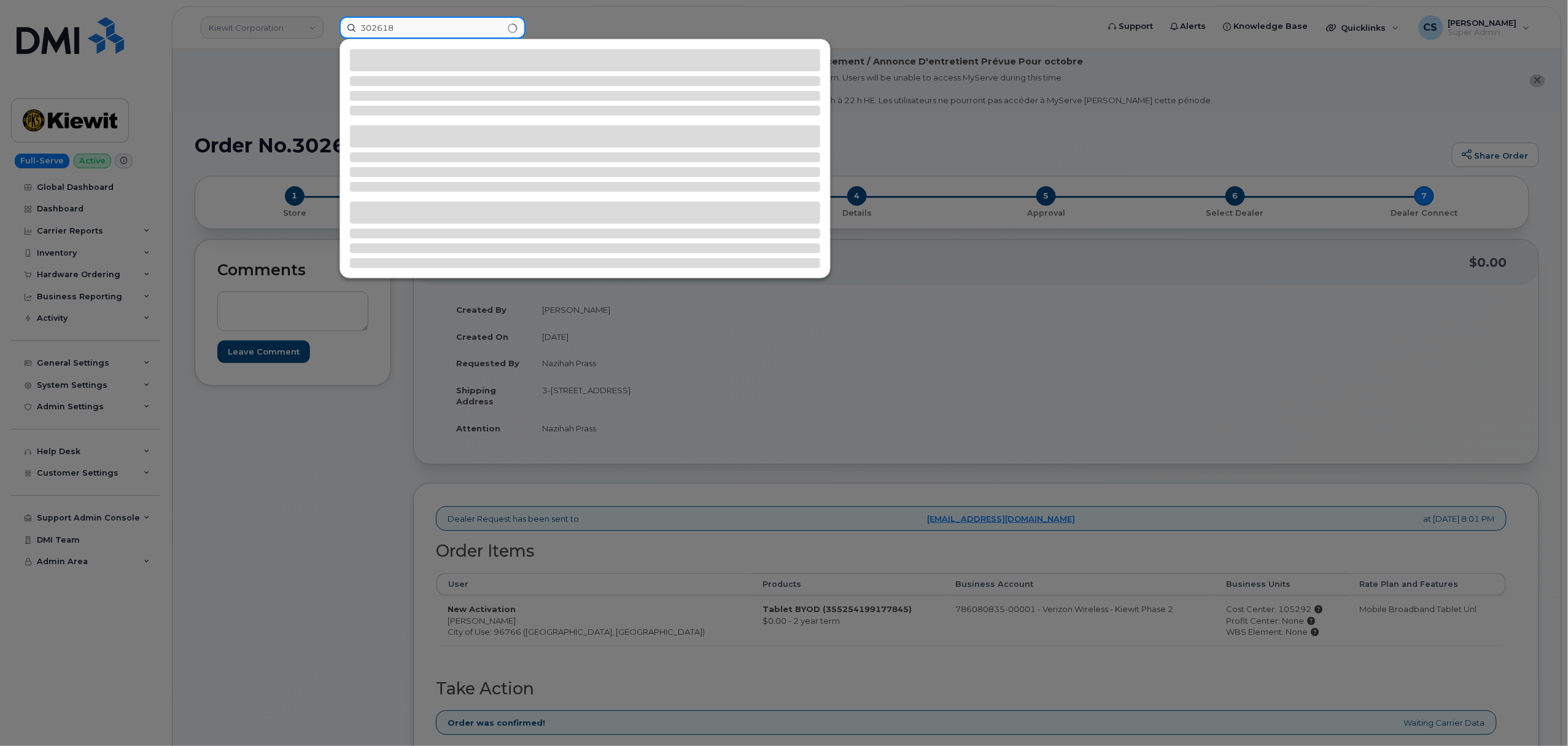
type input "302618"
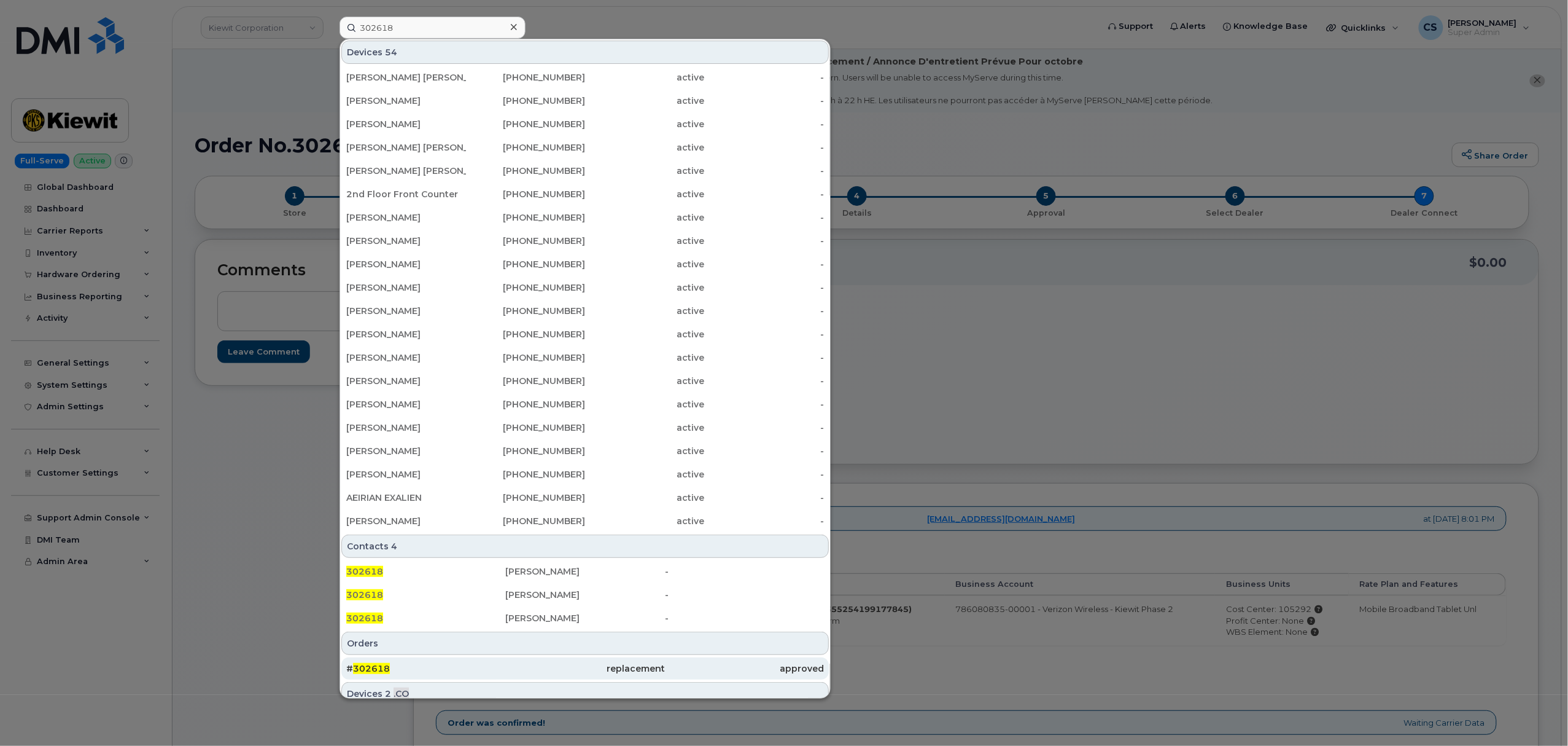
click at [374, 671] on span "302618" at bounding box center [371, 668] width 37 height 11
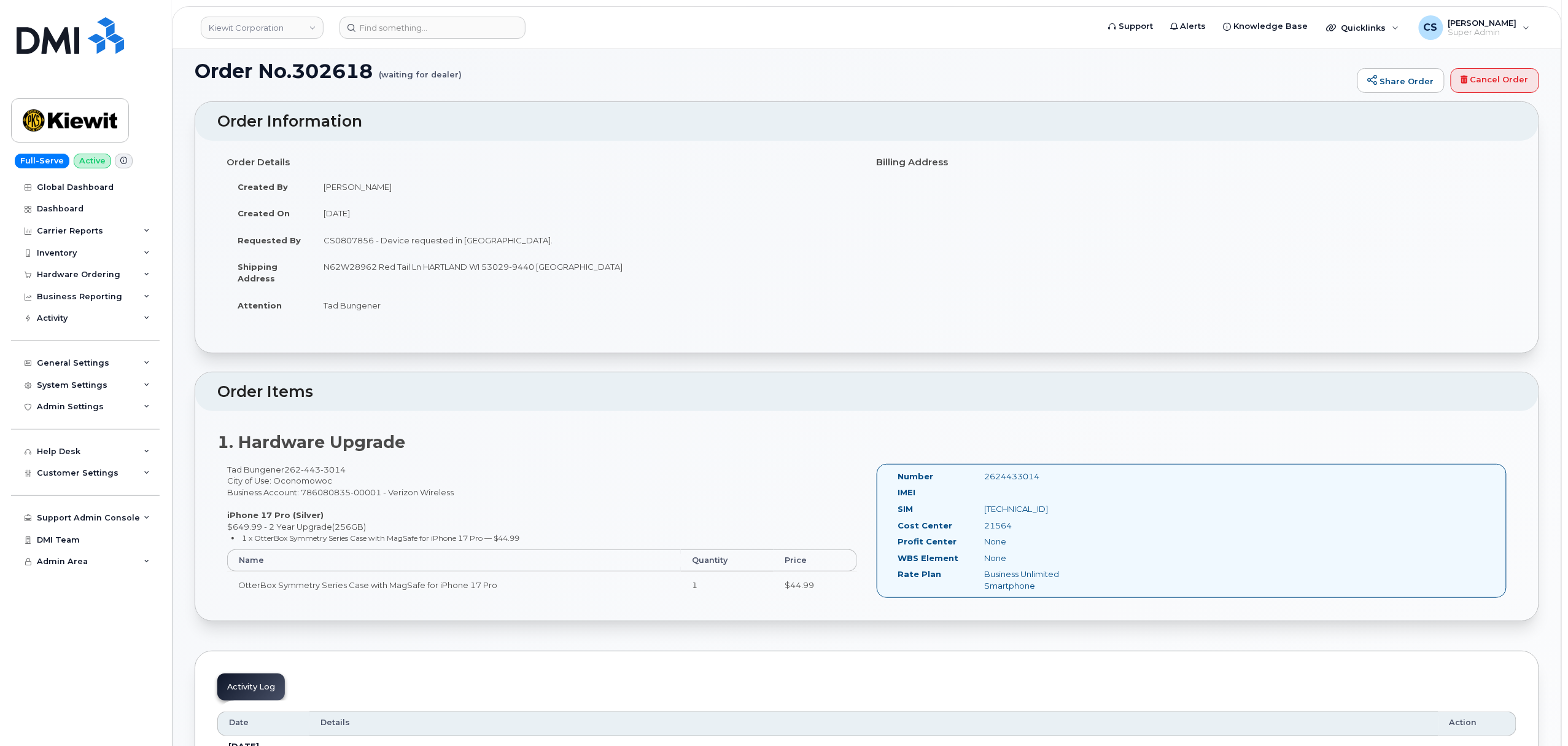
scroll to position [246, 0]
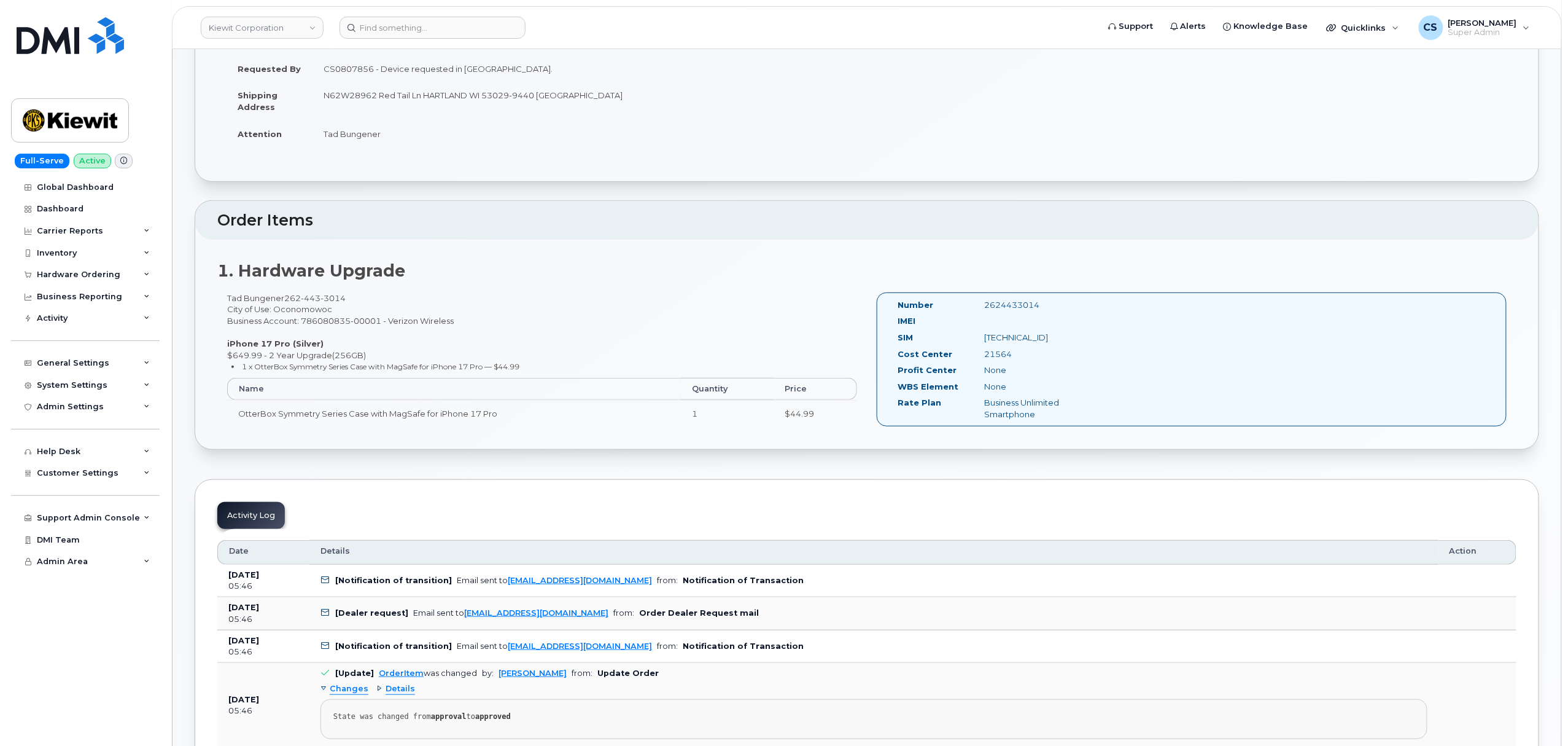
click at [1015, 301] on div "2624433014" at bounding box center [1036, 305] width 122 height 11
copy div "2624433014"
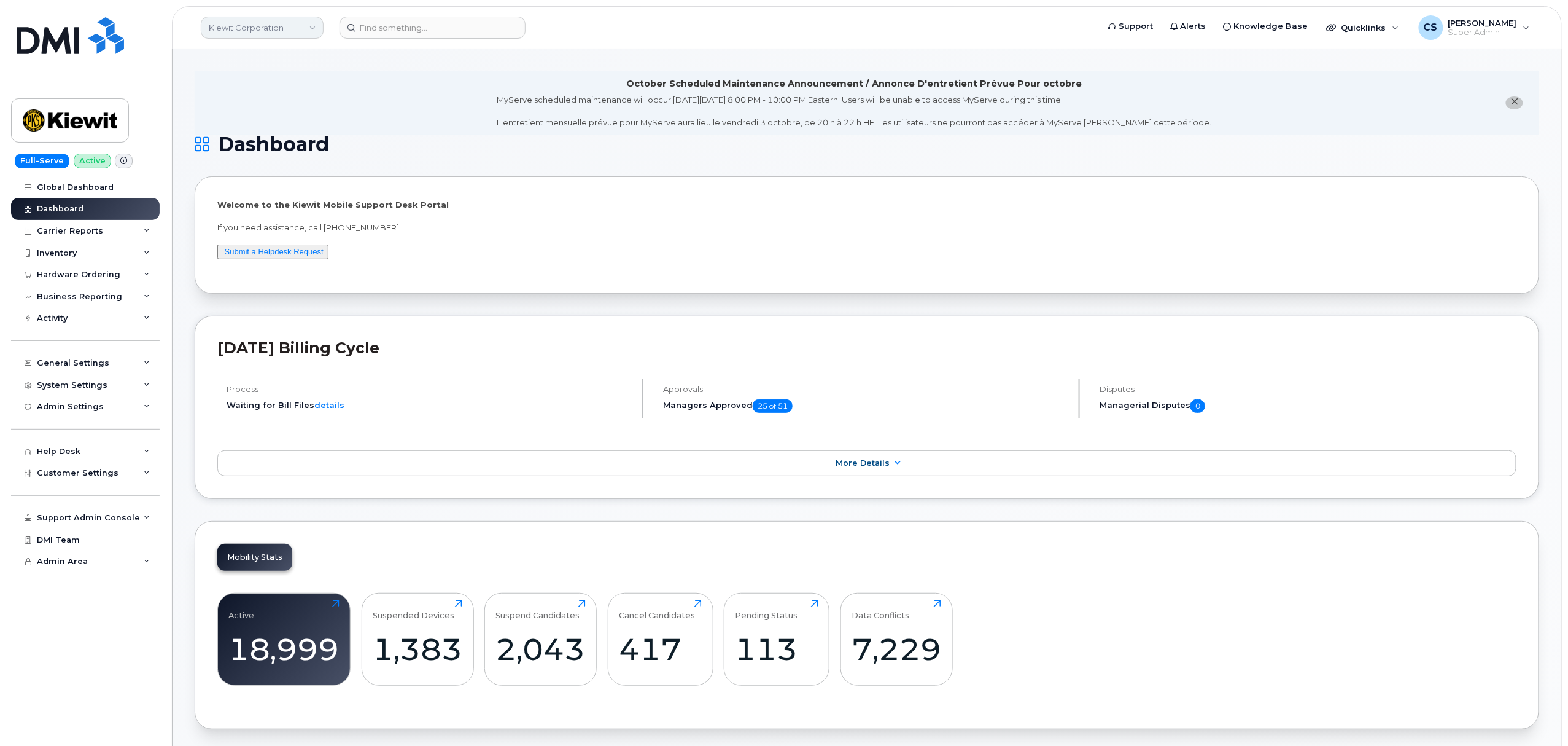
click at [305, 24] on link "Kiewit Corporation" at bounding box center [261, 27] width 122 height 22
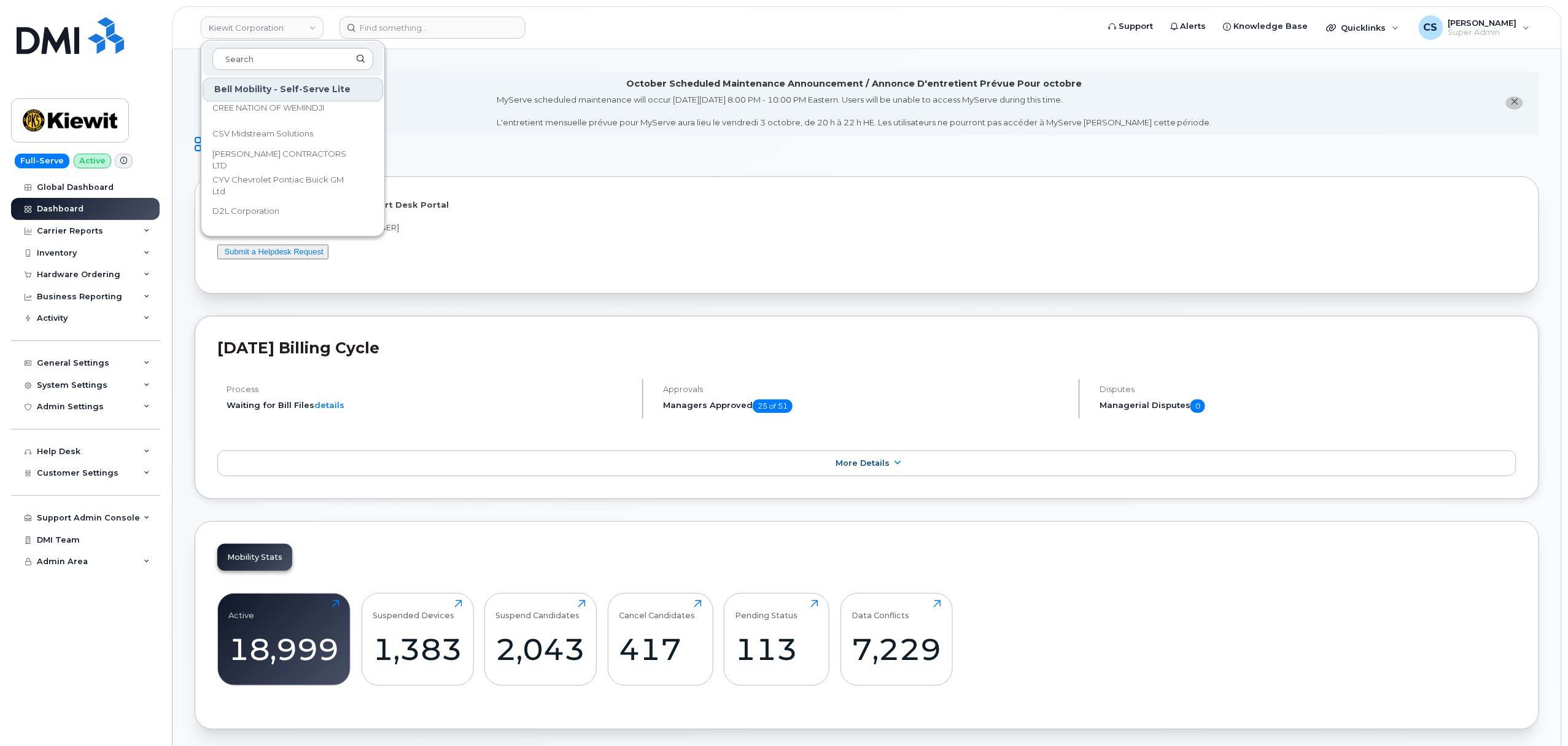
scroll to position [1883, 0]
click at [276, 53] on input at bounding box center [293, 59] width 161 height 22
type input "bmw"
click at [320, 115] on span "BMW Manufacturing Co LLC" at bounding box center [269, 115] width 112 height 12
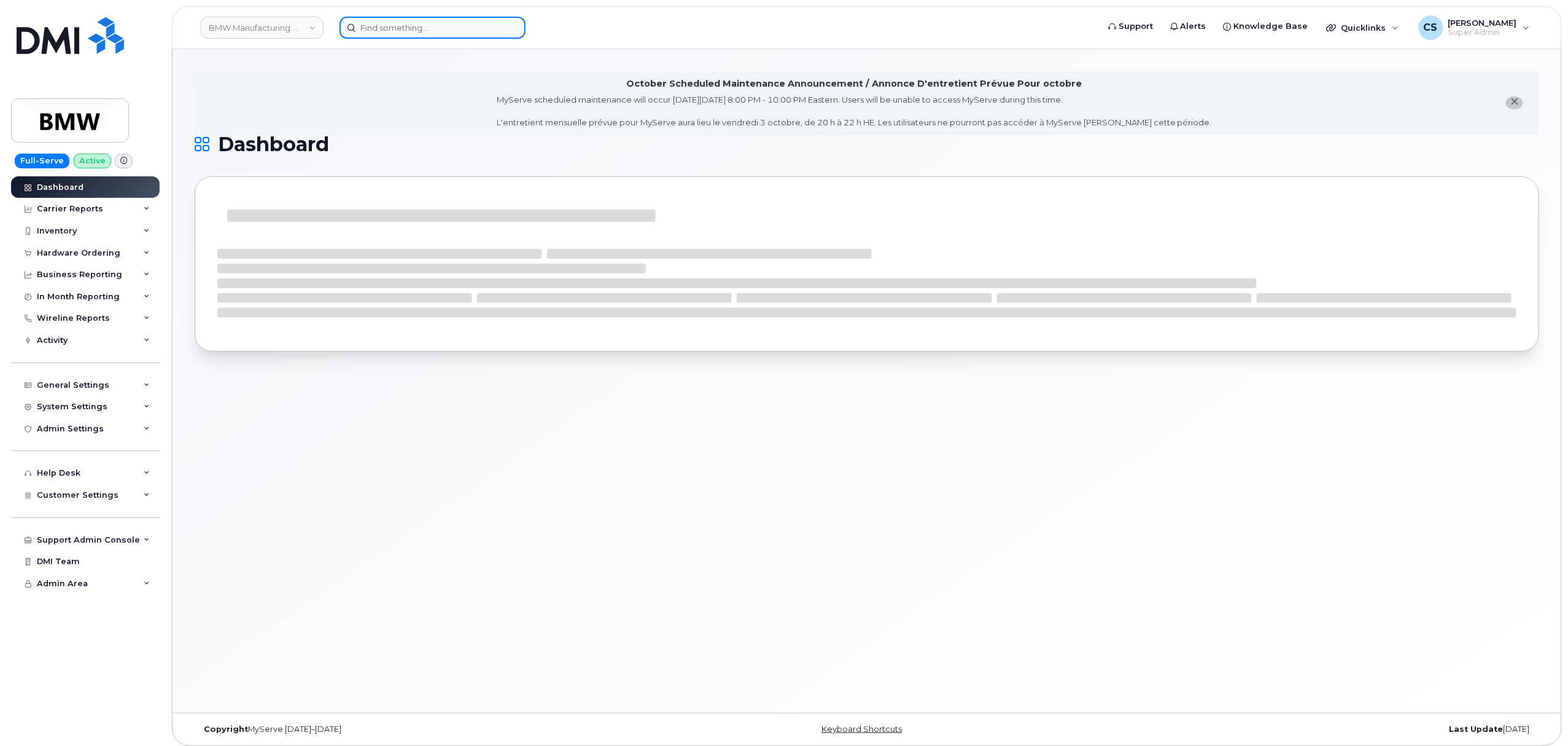
click at [437, 28] on input at bounding box center [433, 27] width 186 height 22
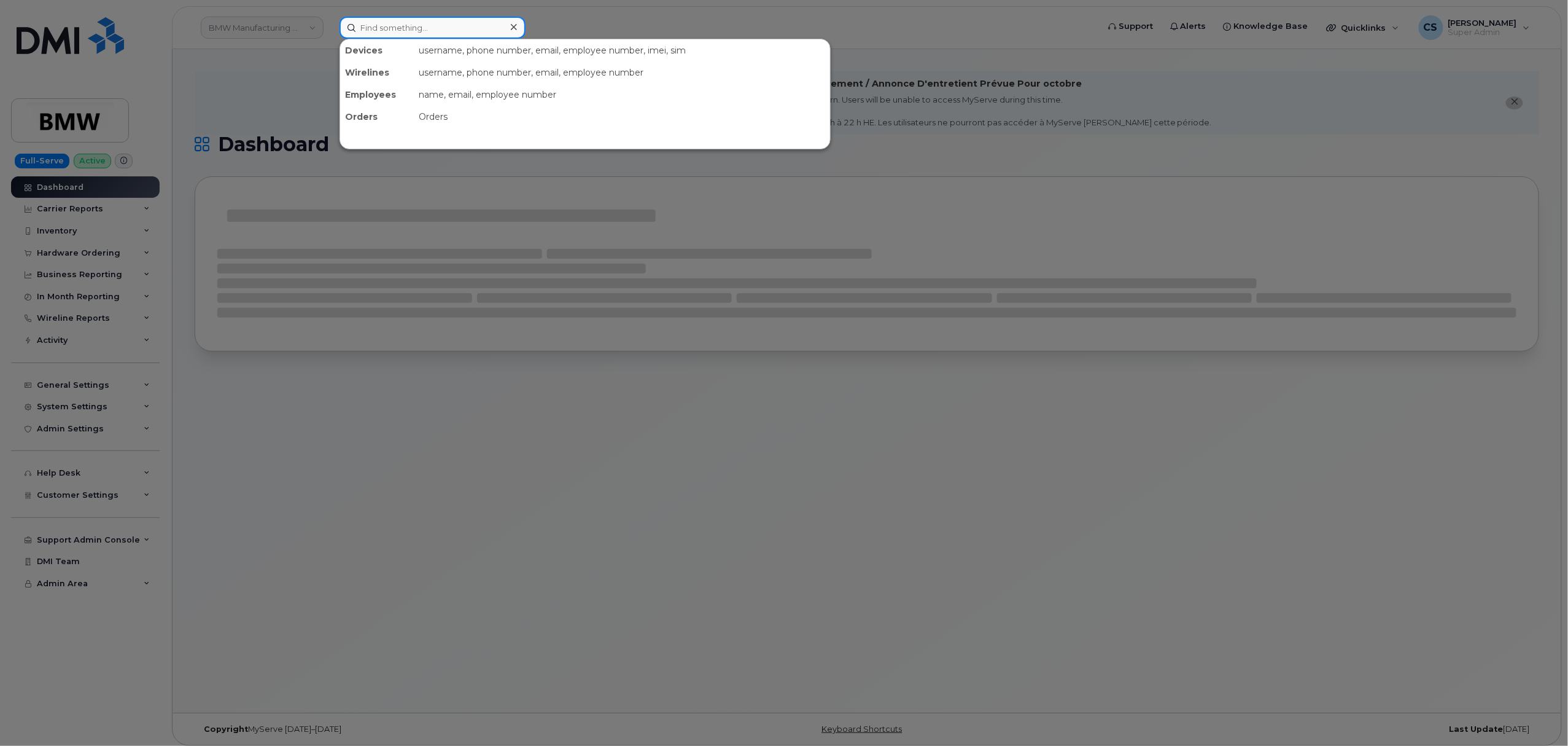
paste input "301975"
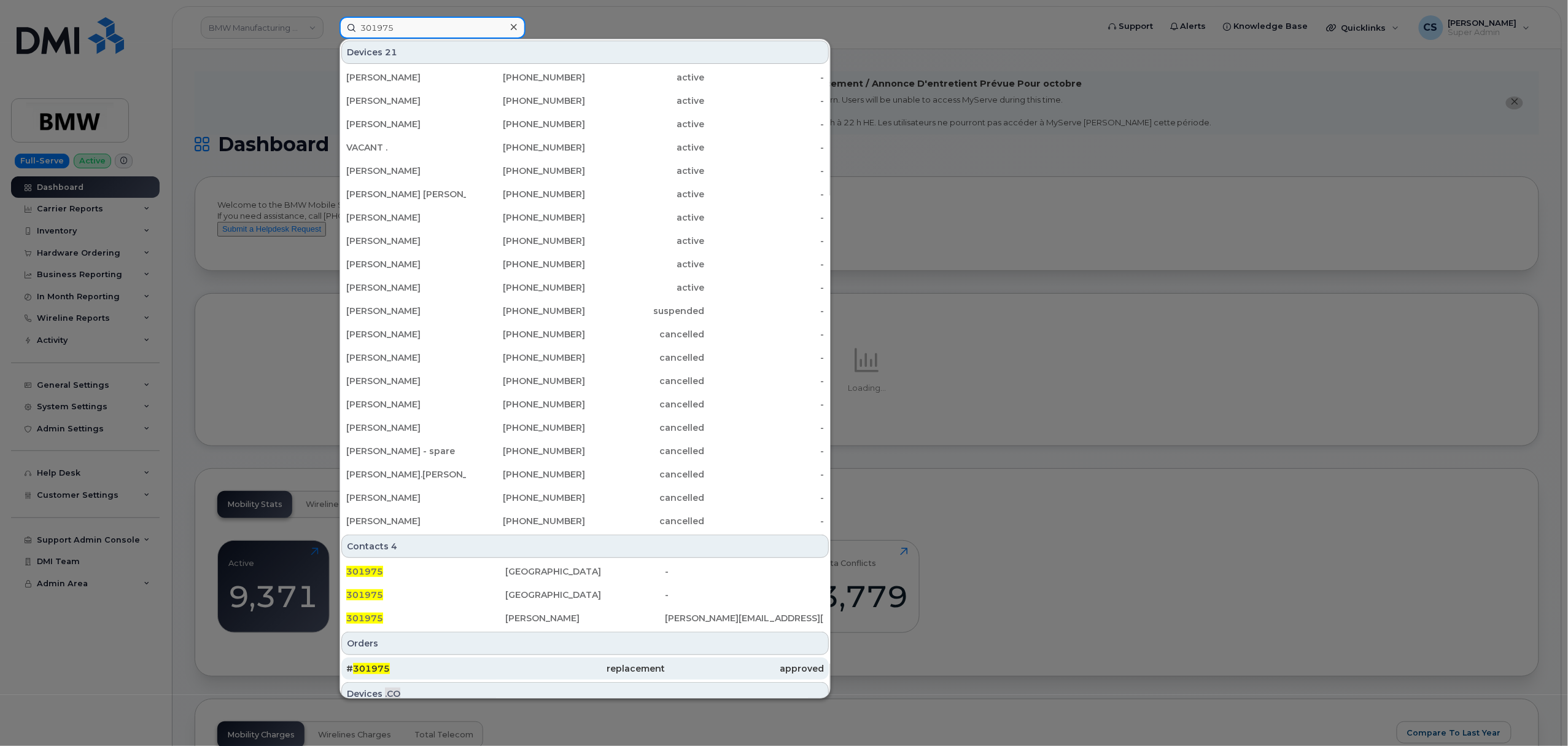
type input "301975"
click at [370, 667] on span "301975" at bounding box center [371, 668] width 37 height 11
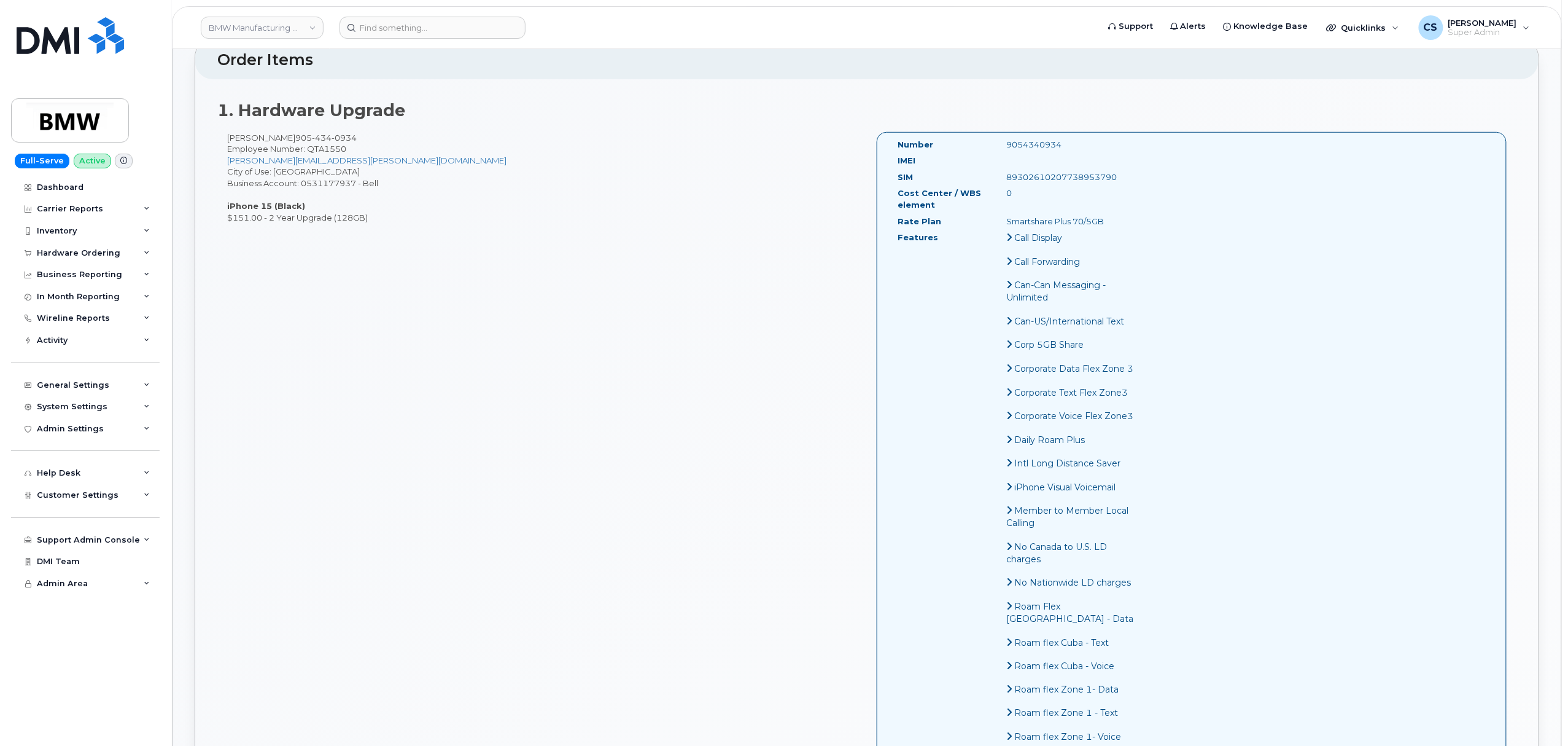
scroll to position [327, 0]
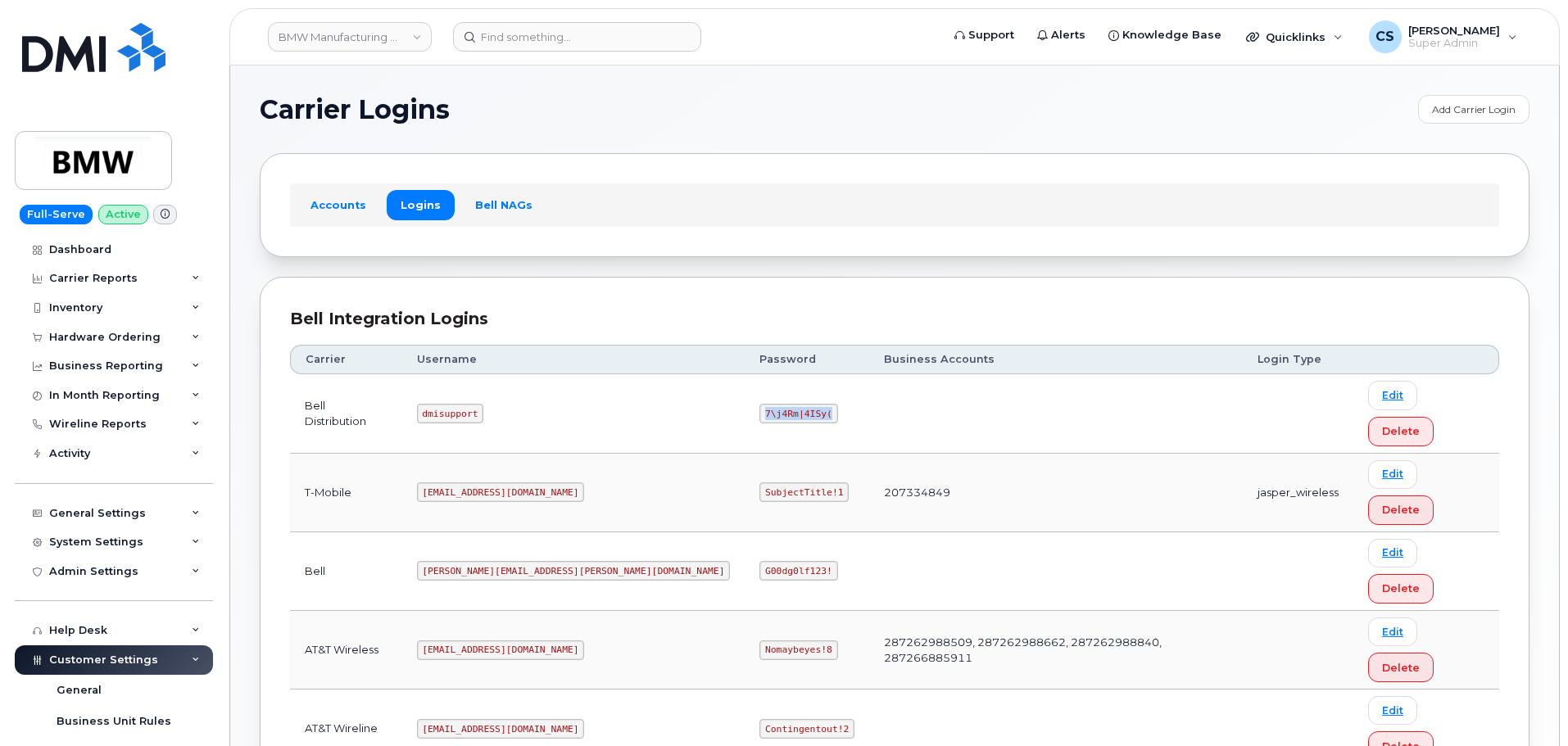
drag, startPoint x: 615, startPoint y: 398, endPoint x: 684, endPoint y: 404, distance: 69.3
click at [744, 404] on td "7\j4Rm|4ISy(" at bounding box center [806, 414] width 124 height 78
copy code "7\j4Rm|4ISy("
drag, startPoint x: 617, startPoint y: 656, endPoint x: 678, endPoint y: 650, distance: 61.3
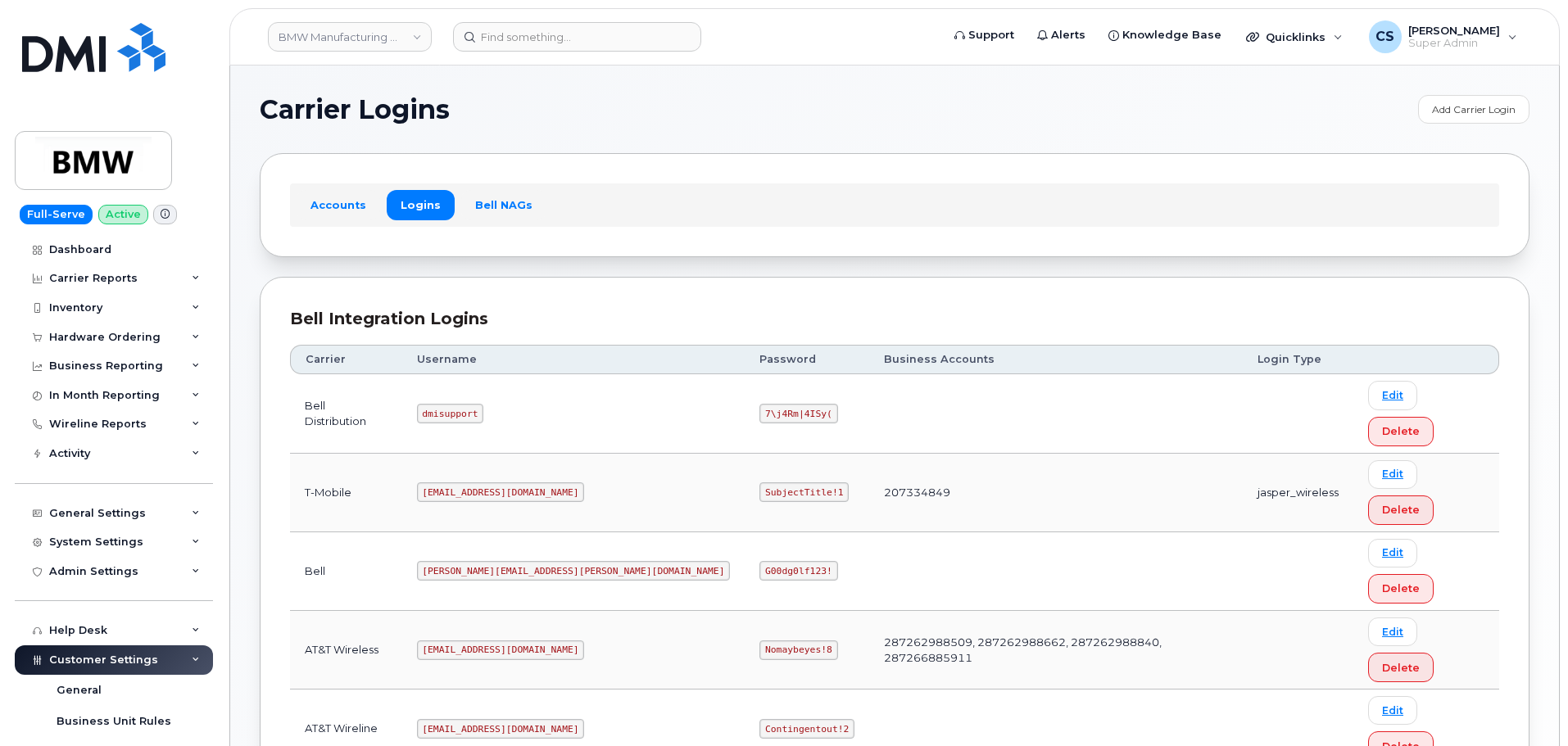
copy code "]zyL>-0?8AQ5"
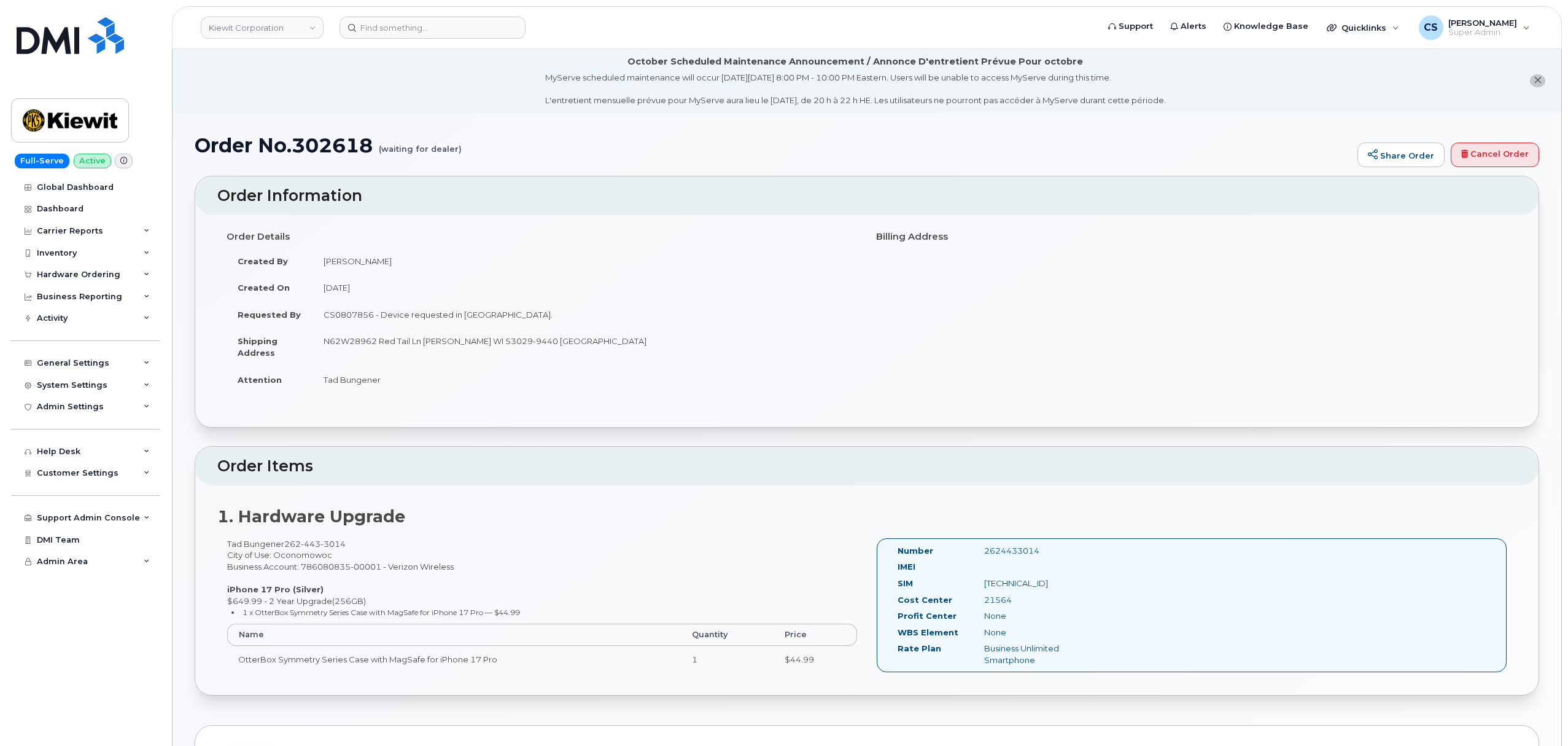
scroll to position [246, 0]
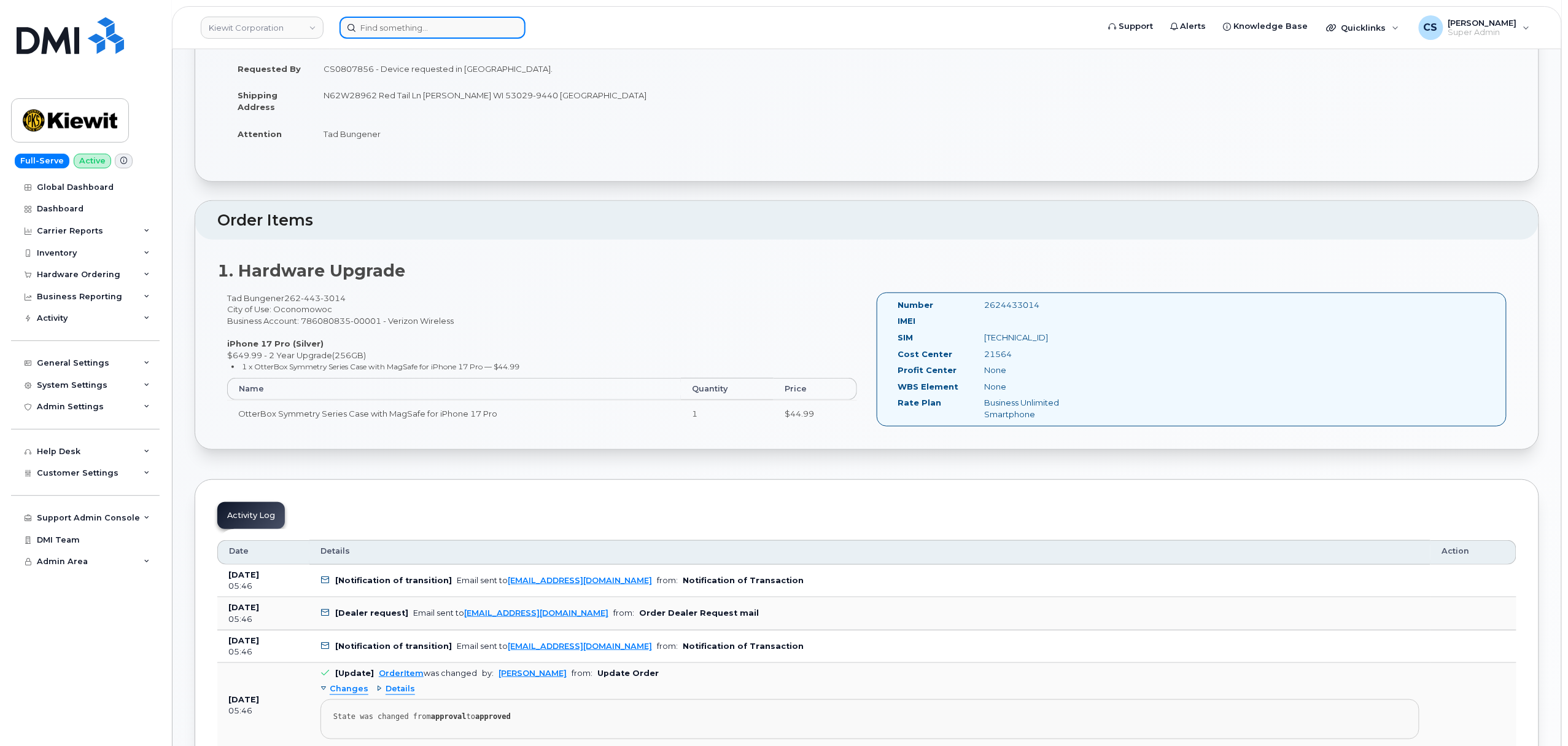
click at [419, 32] on input at bounding box center [433, 27] width 186 height 22
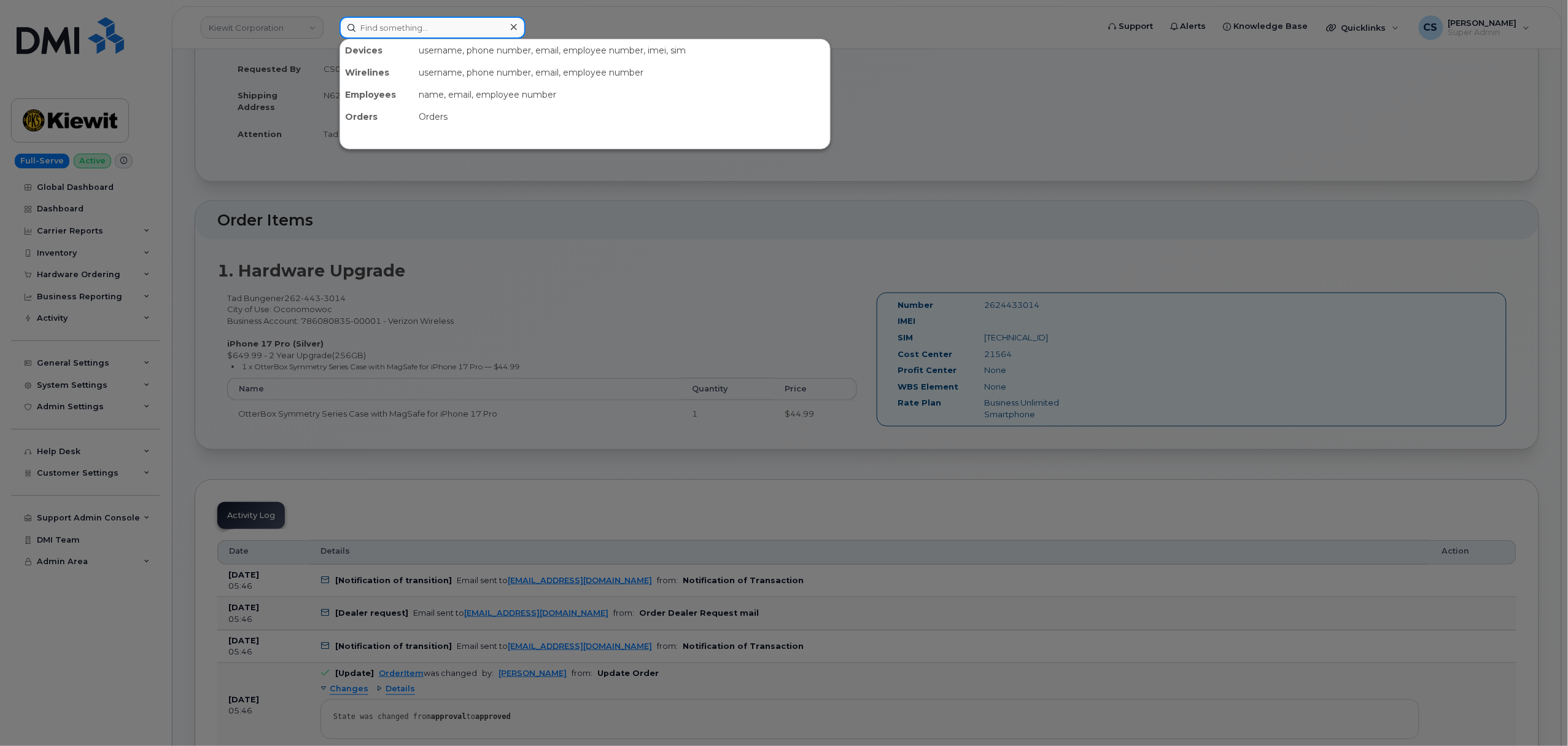
paste input "905-691-0922"
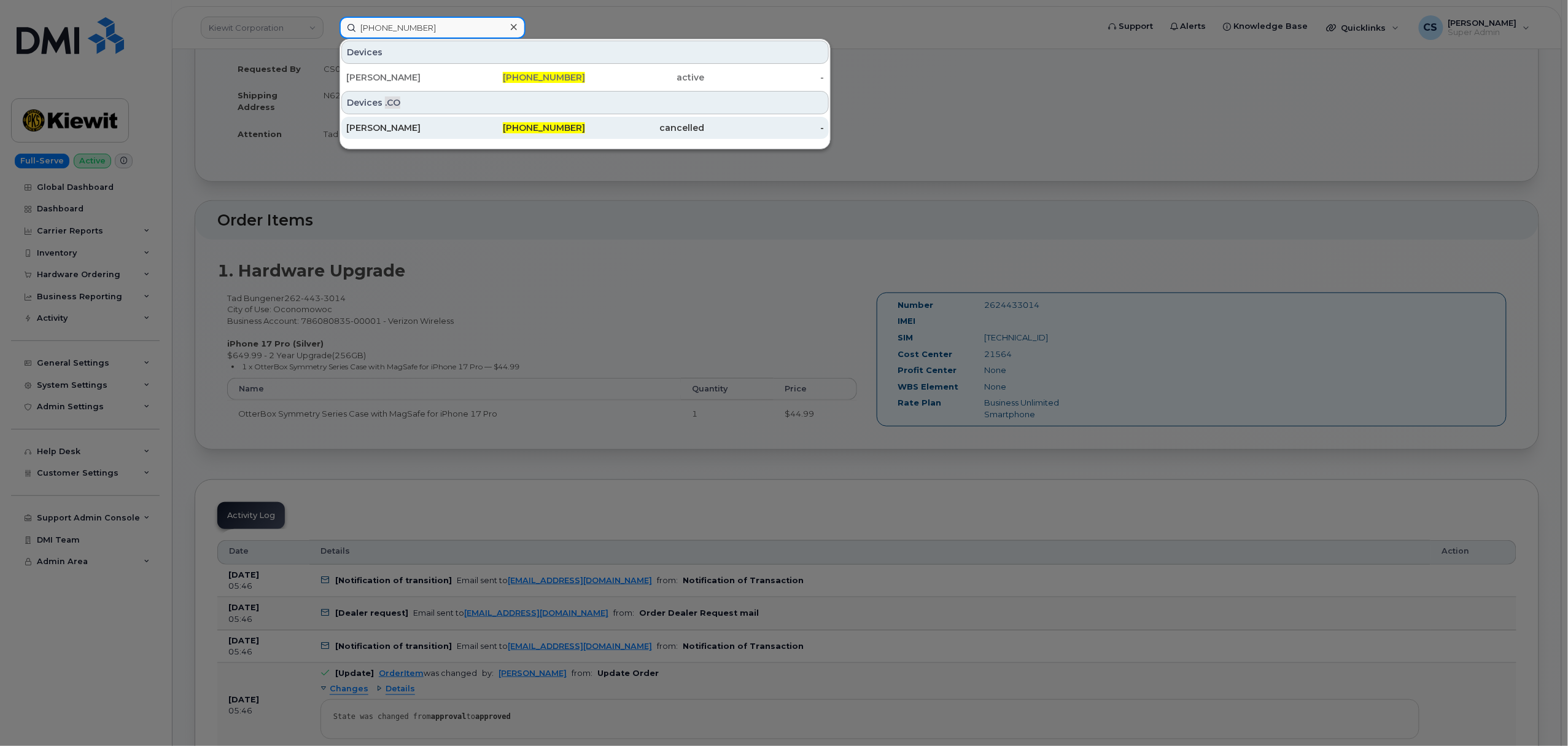
type input "905-691-0922"
click at [367, 131] on div "Claude Grise" at bounding box center [405, 128] width 120 height 12
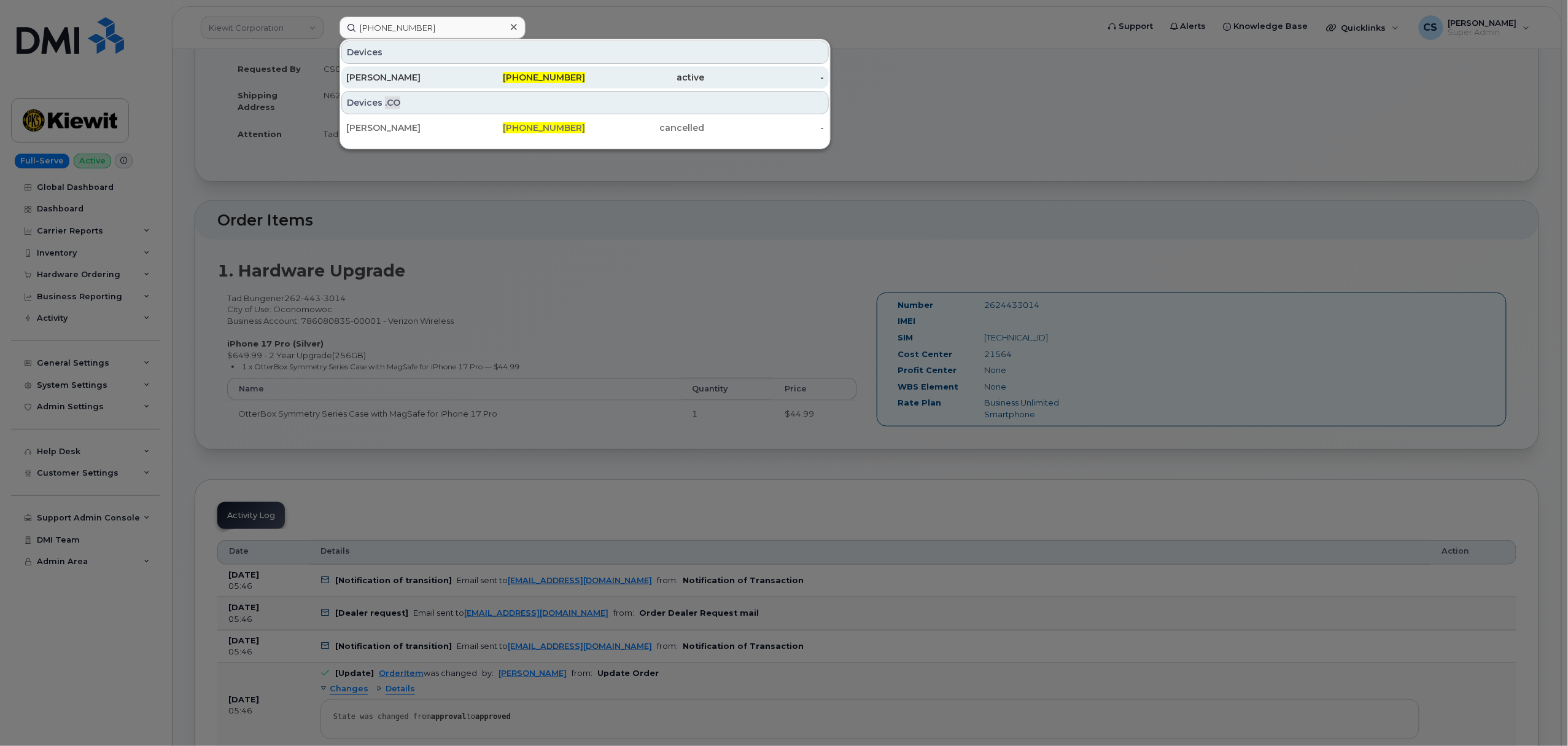
click at [357, 72] on div "Claude Grise" at bounding box center [405, 77] width 120 height 12
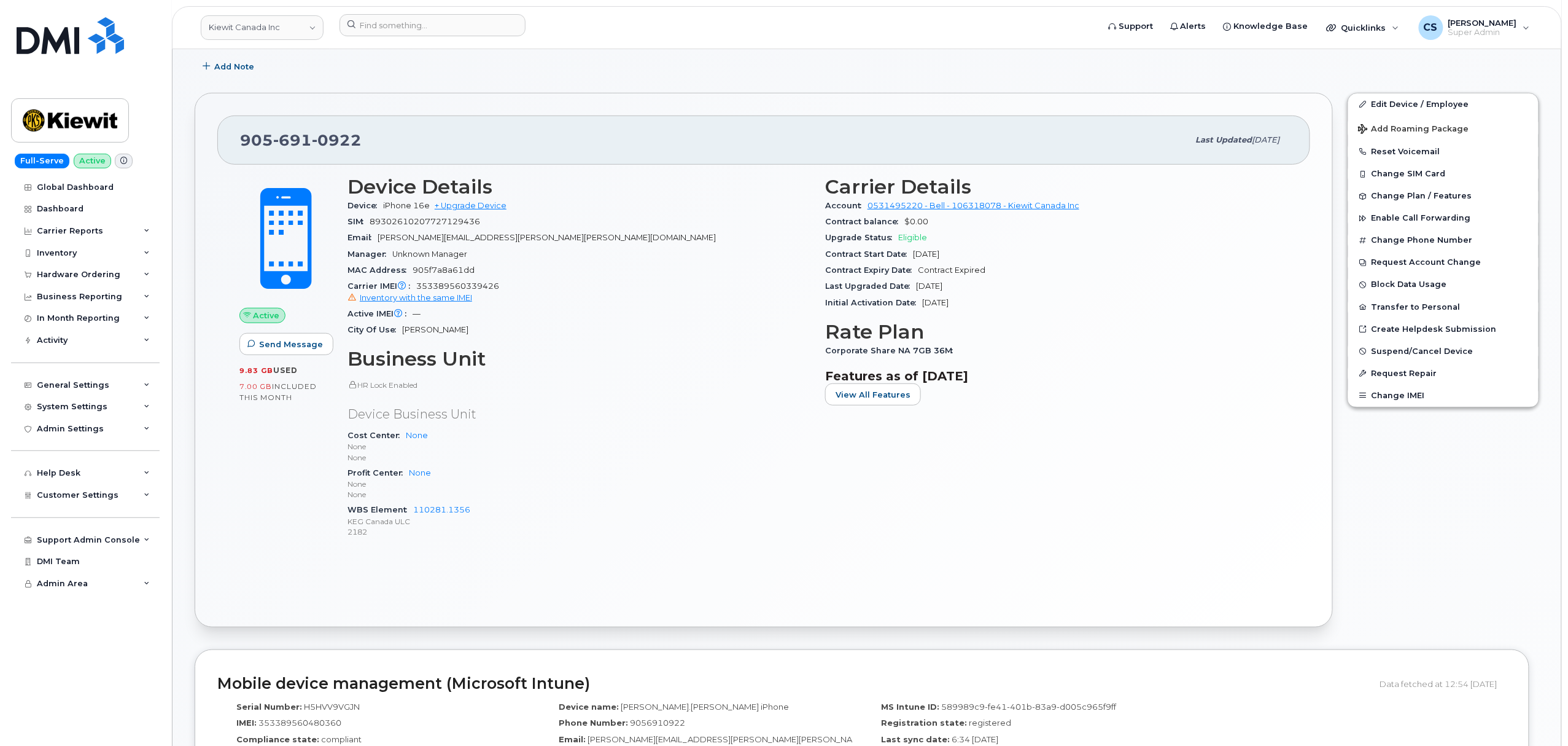
scroll to position [246, 0]
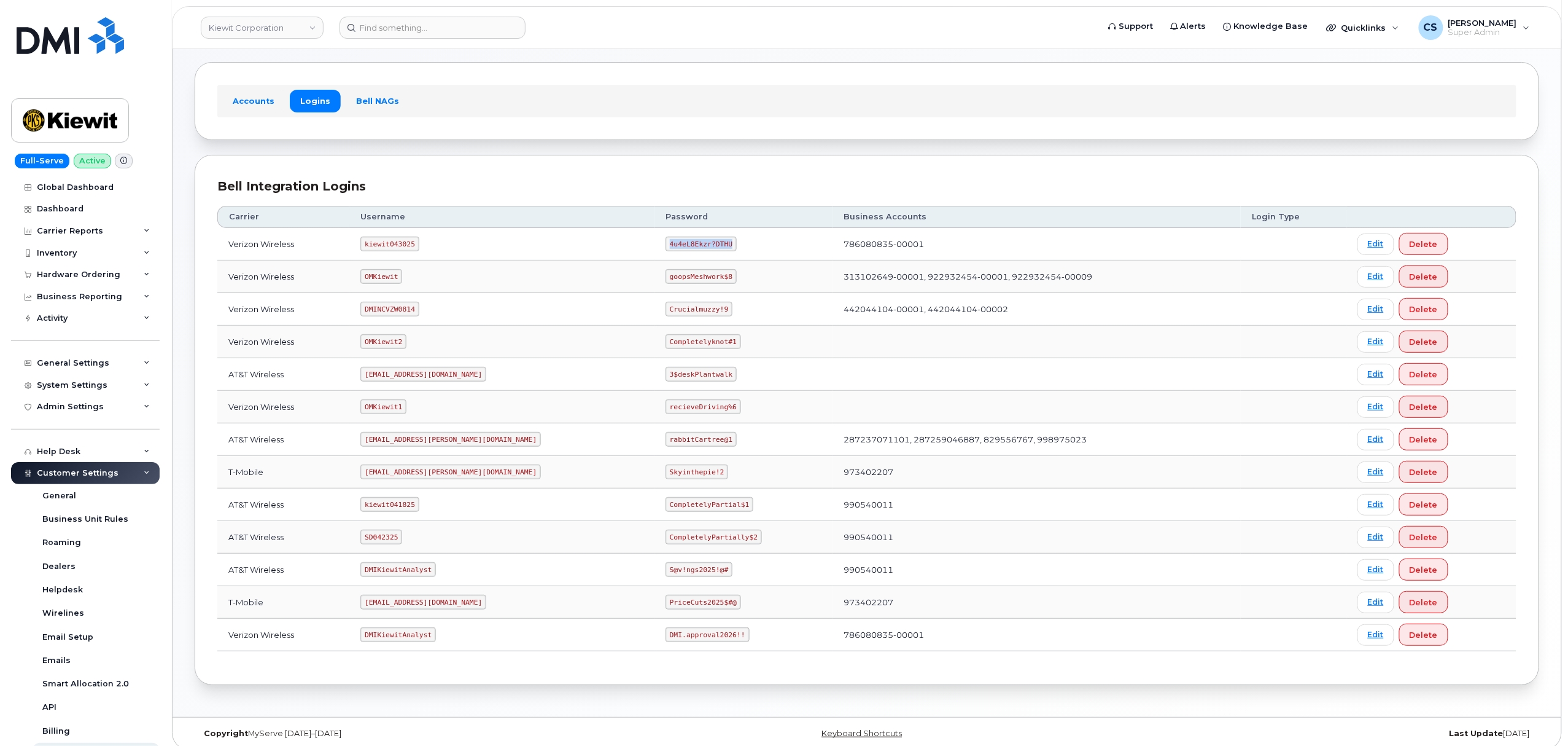
scroll to position [67, 0]
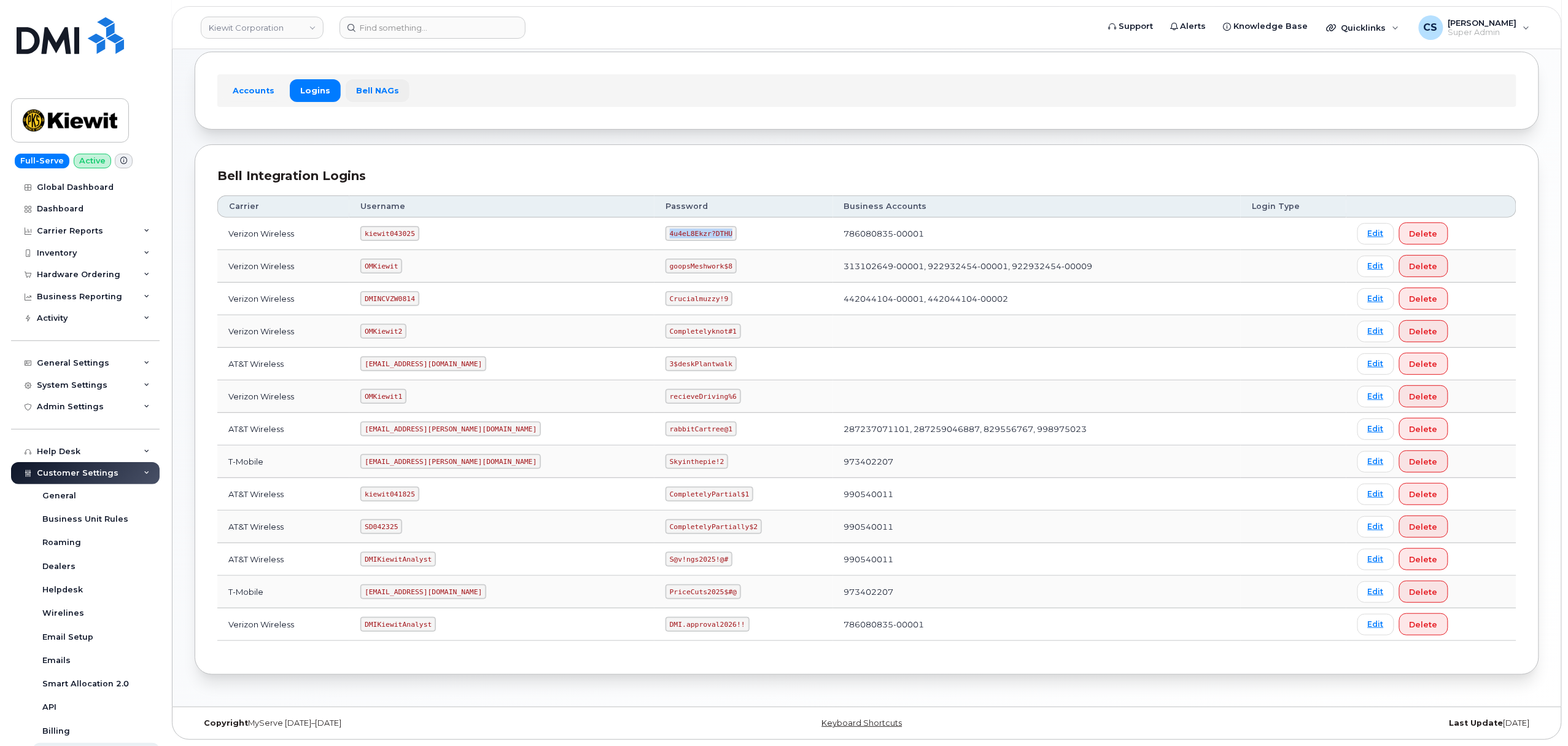
click at [370, 87] on link "Bell NAGs" at bounding box center [377, 90] width 64 height 22
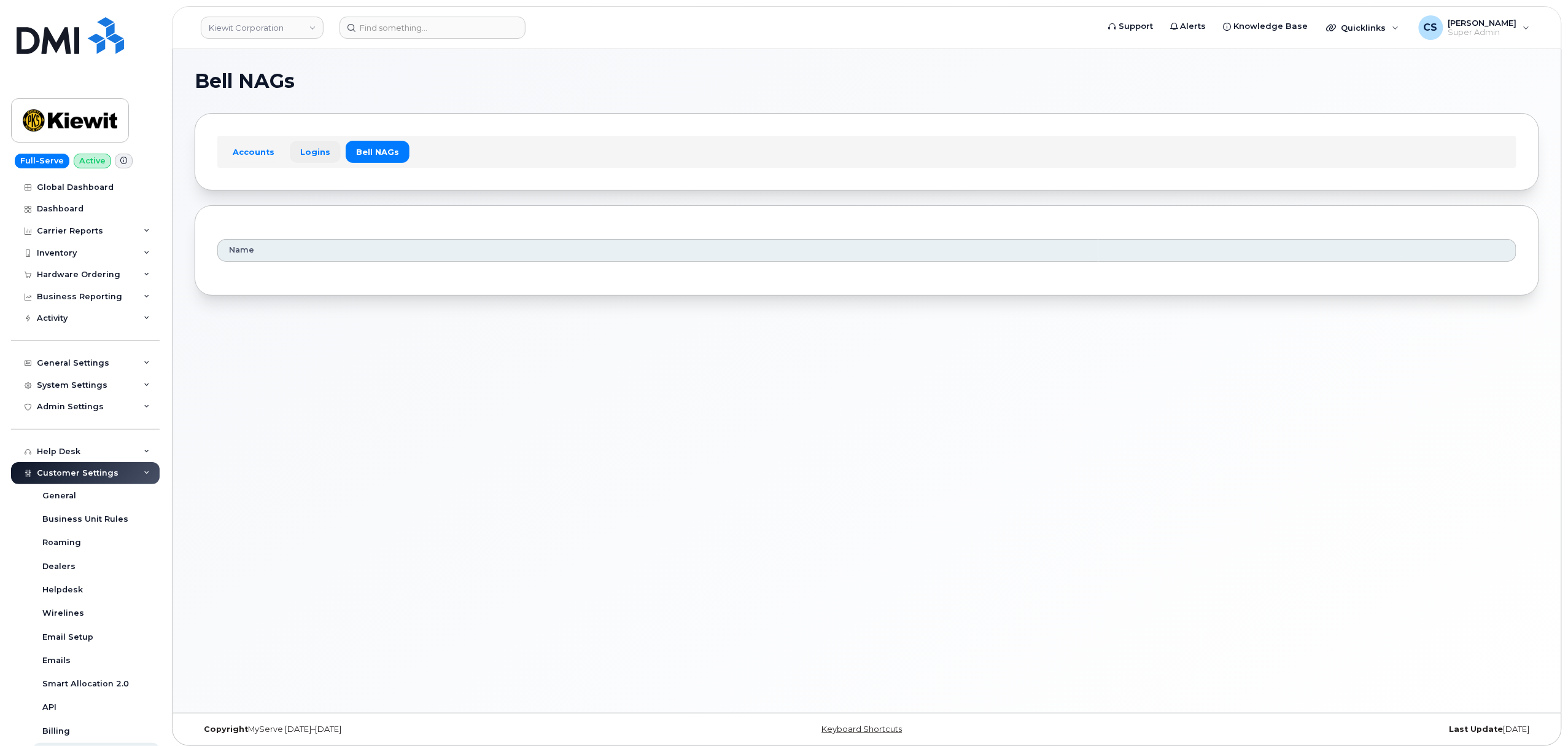
click at [307, 153] on link "Logins" at bounding box center [315, 151] width 51 height 22
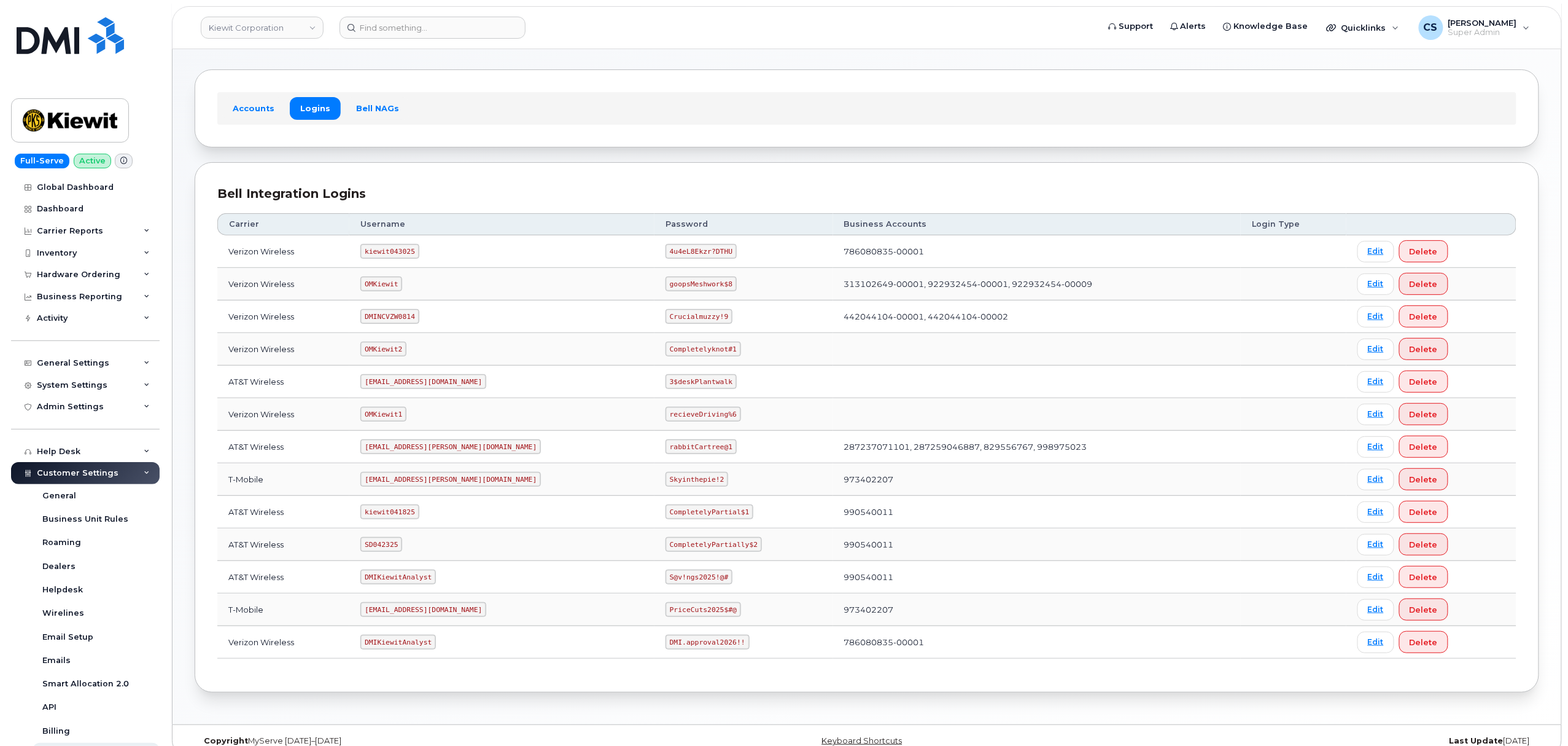
scroll to position [67, 0]
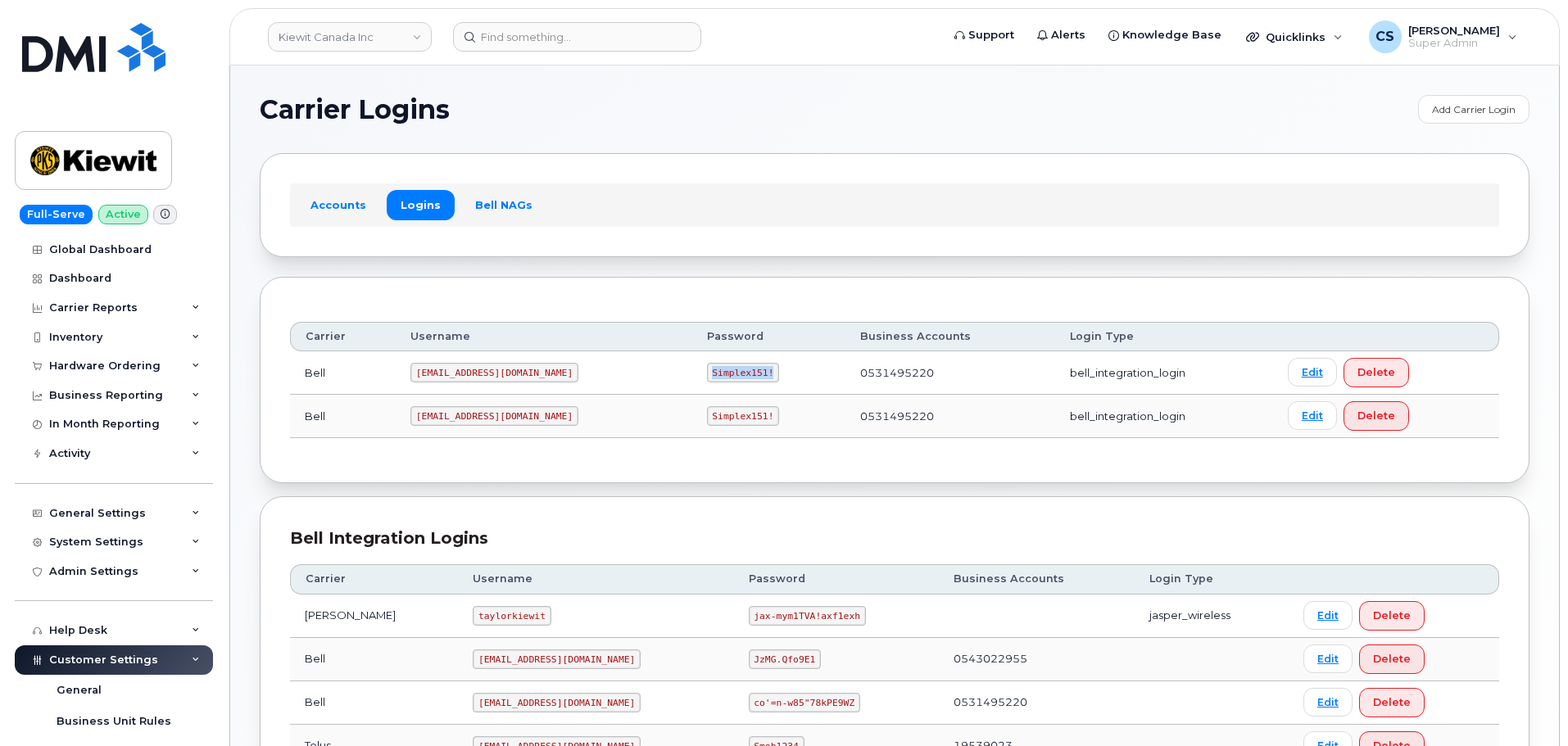
drag, startPoint x: 712, startPoint y: 371, endPoint x: 645, endPoint y: 365, distance: 67.3
click at [692, 365] on td "Simplex151!" at bounding box center [768, 373] width 153 height 43
copy code "Simplex151!"
